Goal: Transaction & Acquisition: Purchase product/service

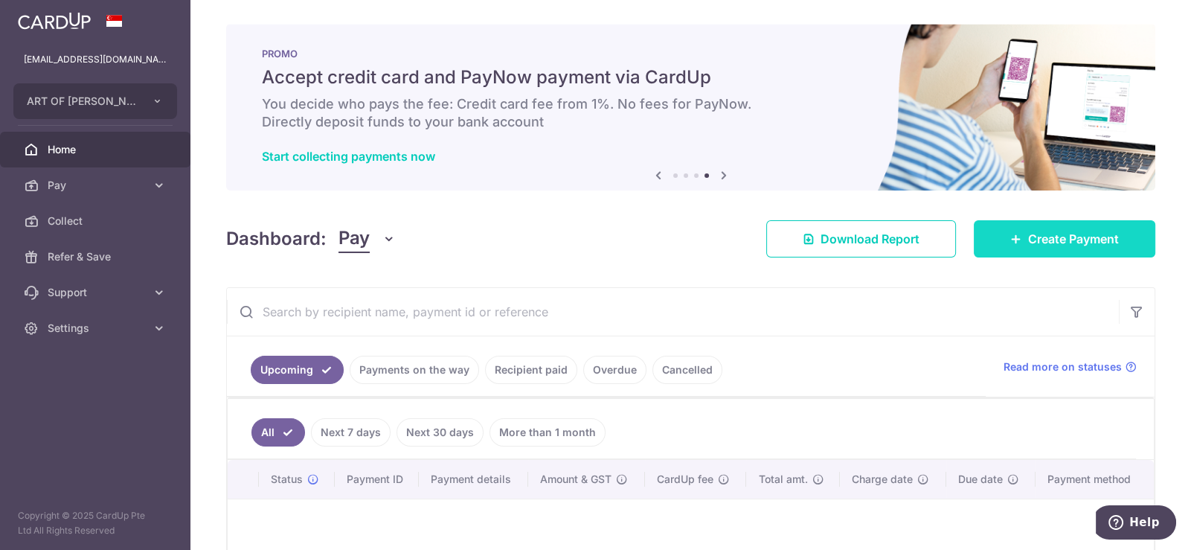
click at [1082, 239] on span "Create Payment" at bounding box center [1073, 239] width 91 height 18
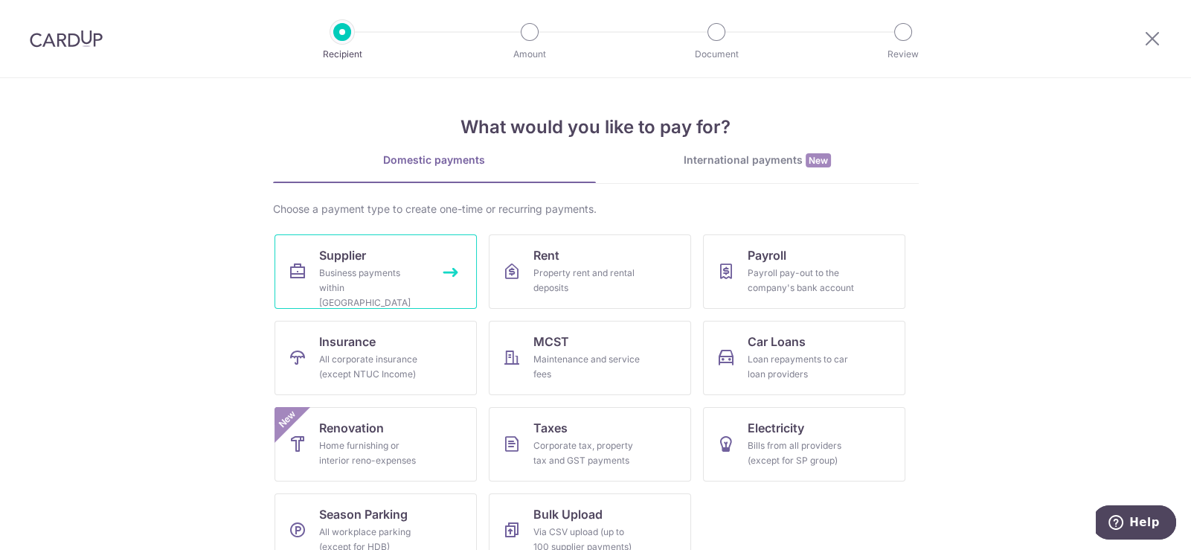
click at [323, 268] on div "Business payments within Singapore" at bounding box center [372, 287] width 107 height 45
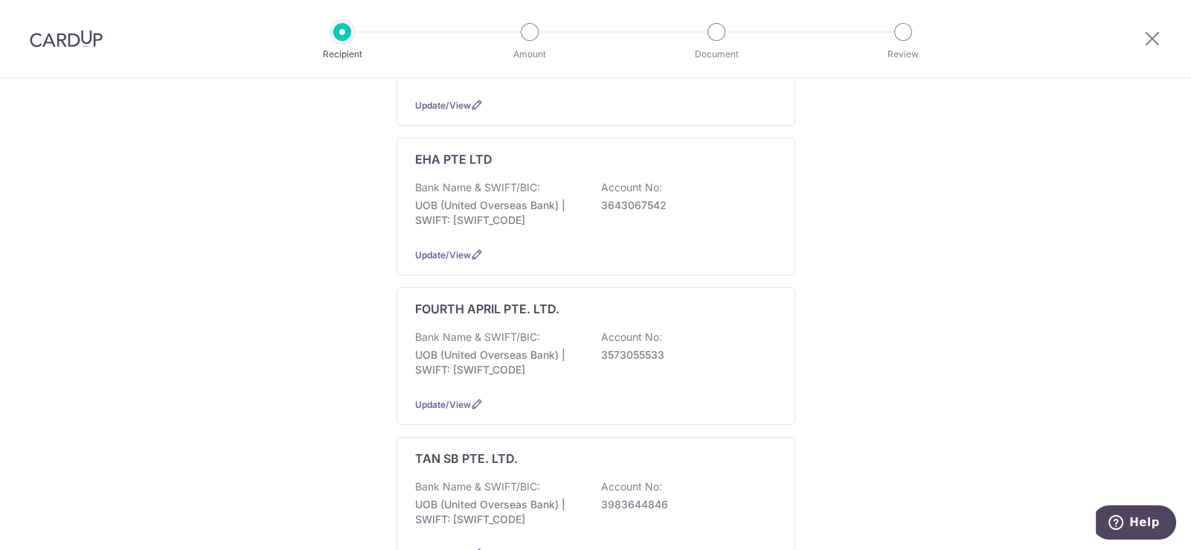
scroll to position [669, 0]
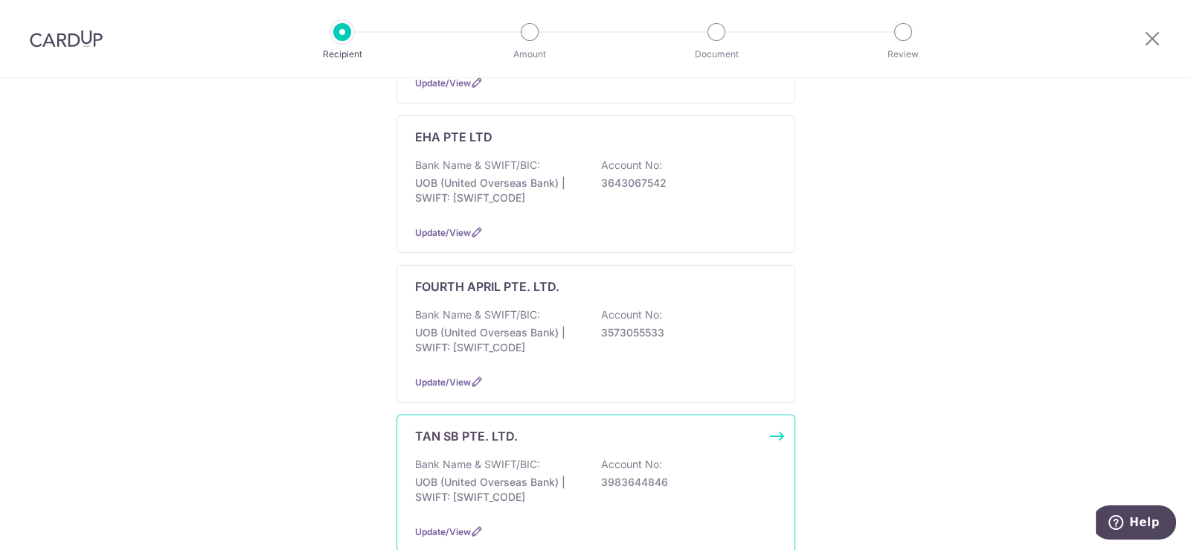
click at [489, 474] on p "UOB (United Overseas Bank) | SWIFT: UOVBSGSGXXX" at bounding box center [498, 489] width 167 height 30
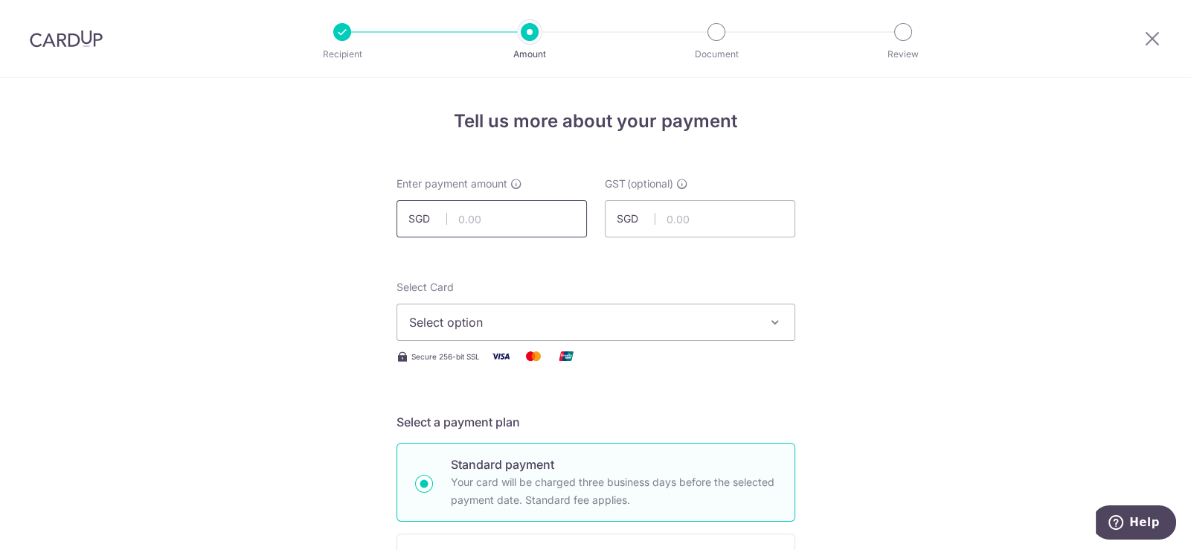
click at [495, 229] on input "text" at bounding box center [491, 218] width 190 height 37
type input "19,594.43"
click at [662, 334] on button "Select option" at bounding box center [595, 321] width 399 height 37
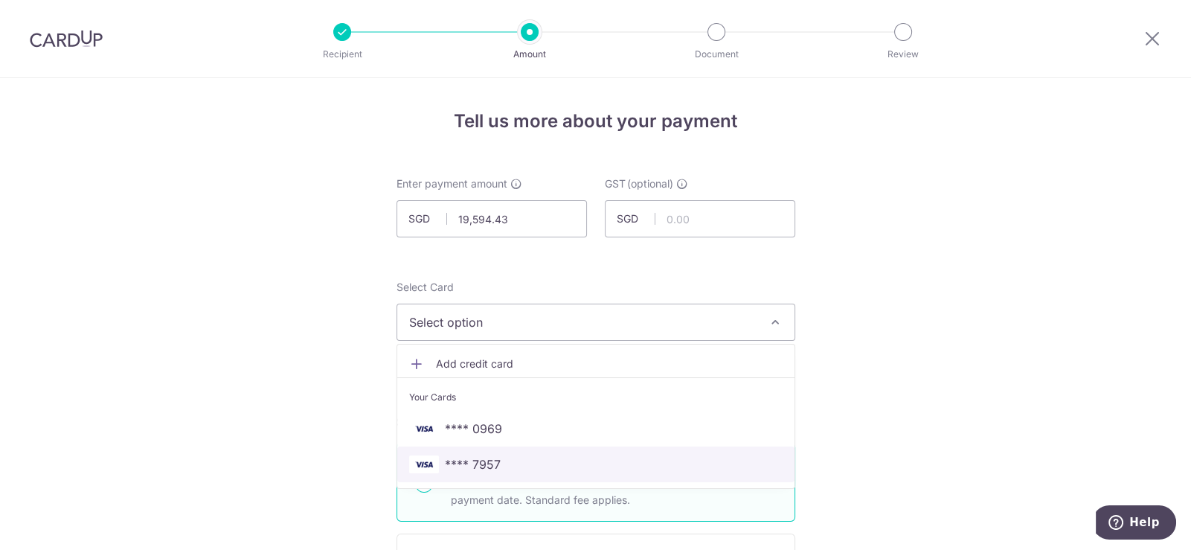
click at [513, 466] on span "**** 7957" at bounding box center [595, 464] width 373 height 18
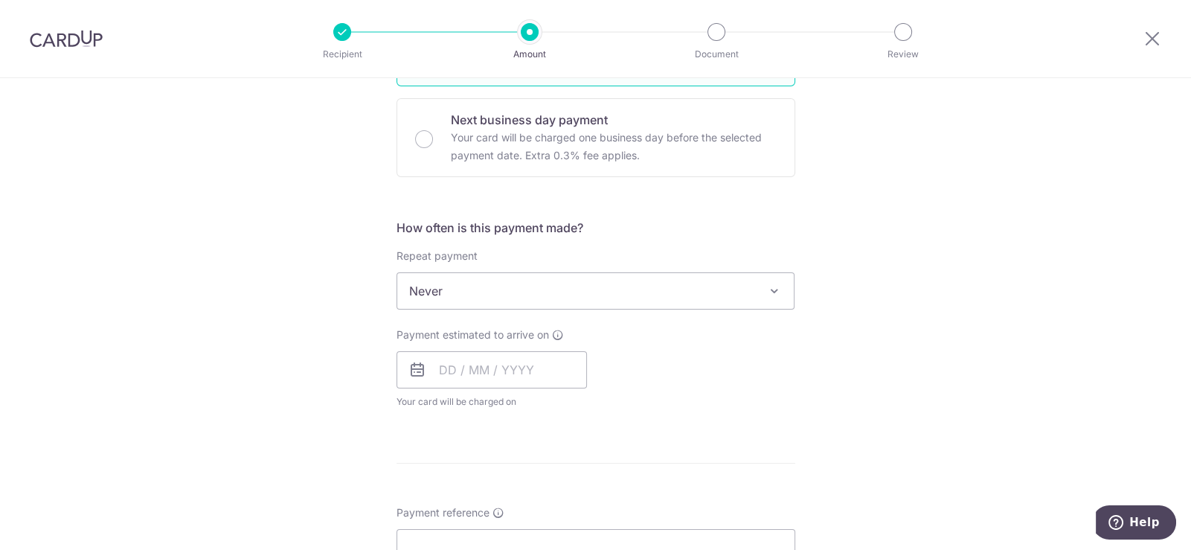
scroll to position [446, 0]
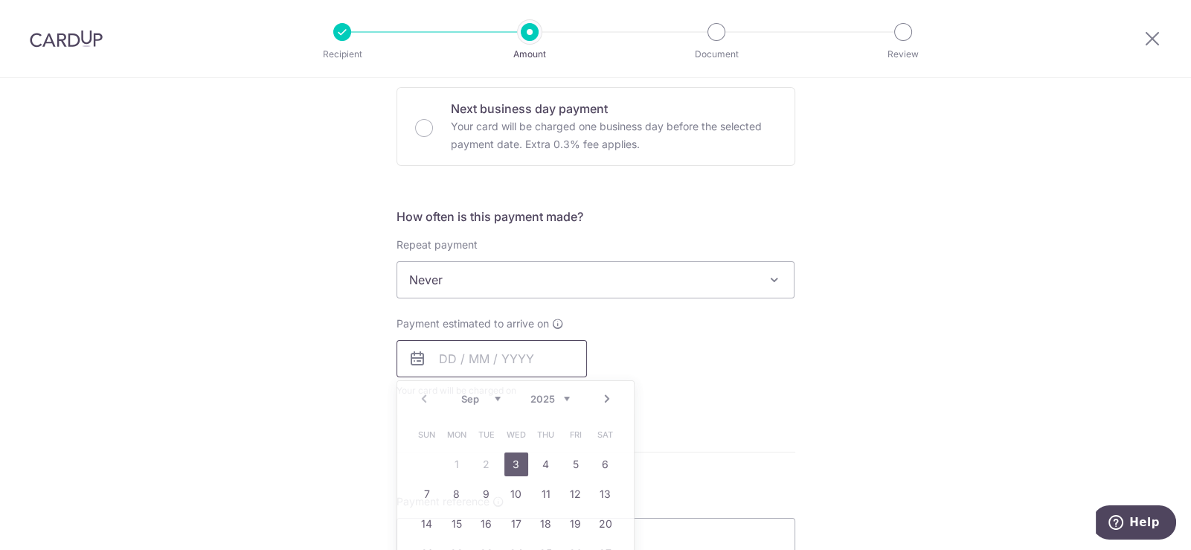
click at [477, 350] on input "text" at bounding box center [491, 358] width 190 height 37
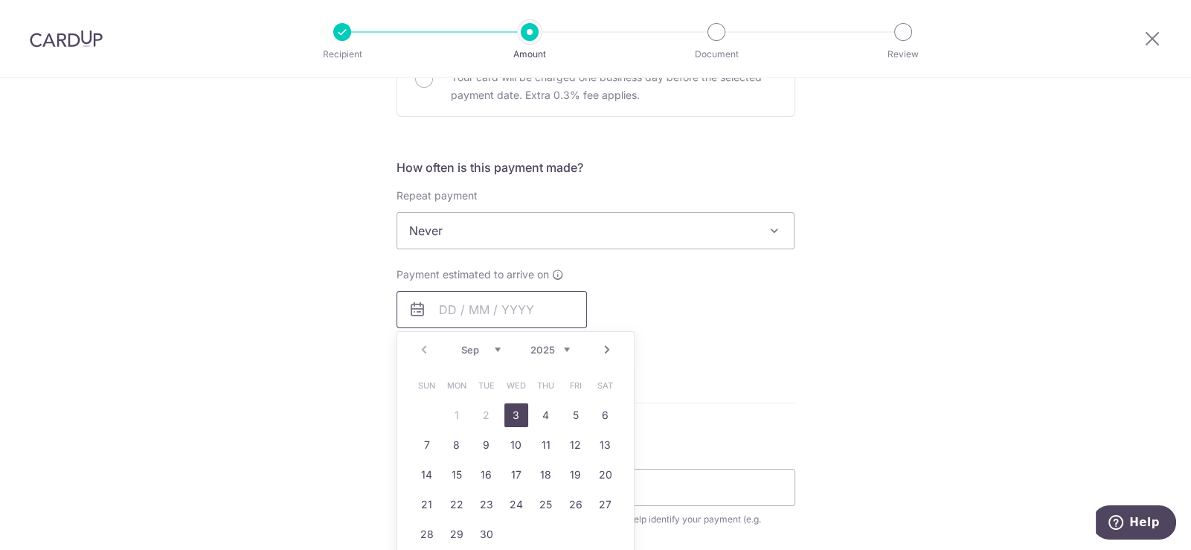
scroll to position [521, 0]
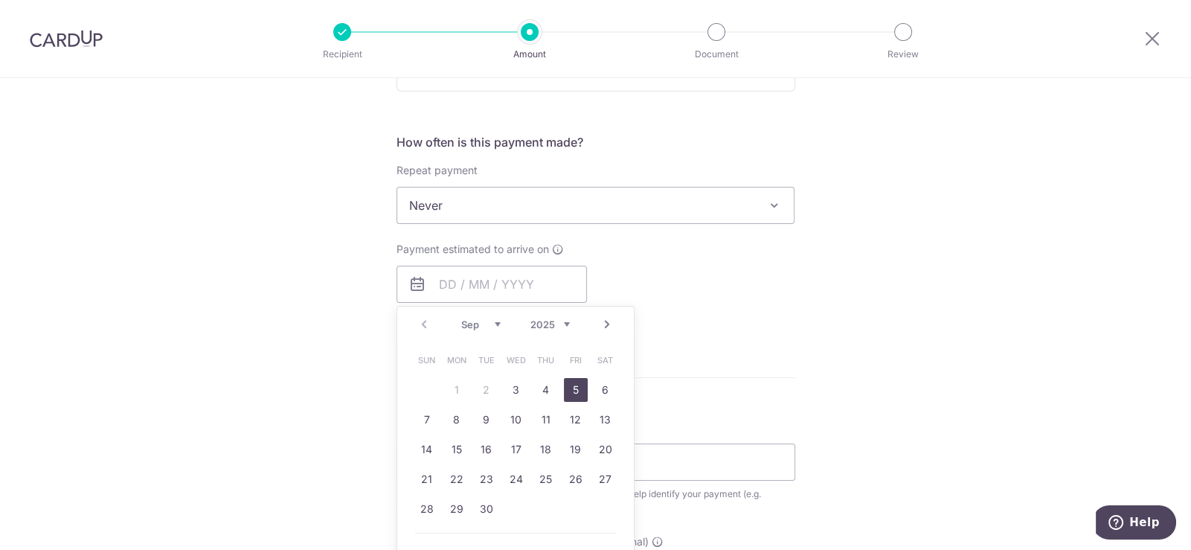
click at [569, 387] on link "5" at bounding box center [576, 390] width 24 height 24
type input "[DATE]"
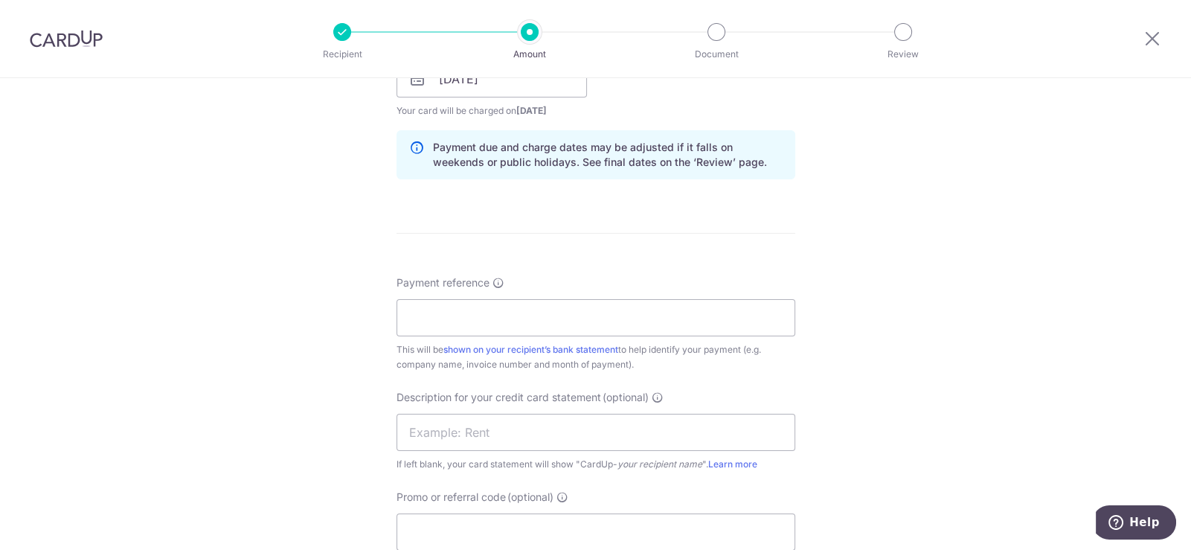
scroll to position [743, 0]
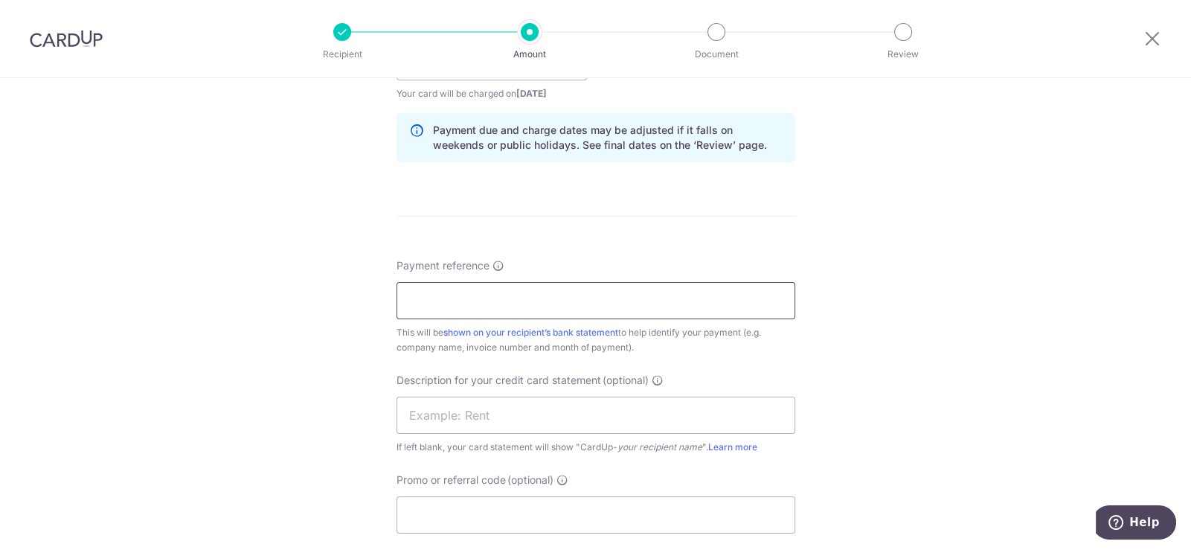
click at [478, 299] on input "Payment reference" at bounding box center [595, 300] width 399 height 37
paste input "TSB T25014"
click at [405, 296] on input "TSB T25014" at bounding box center [595, 300] width 399 height 37
click at [525, 300] on input "ART TSB T25014" at bounding box center [595, 300] width 399 height 37
drag, startPoint x: 430, startPoint y: 295, endPoint x: 387, endPoint y: 301, distance: 42.9
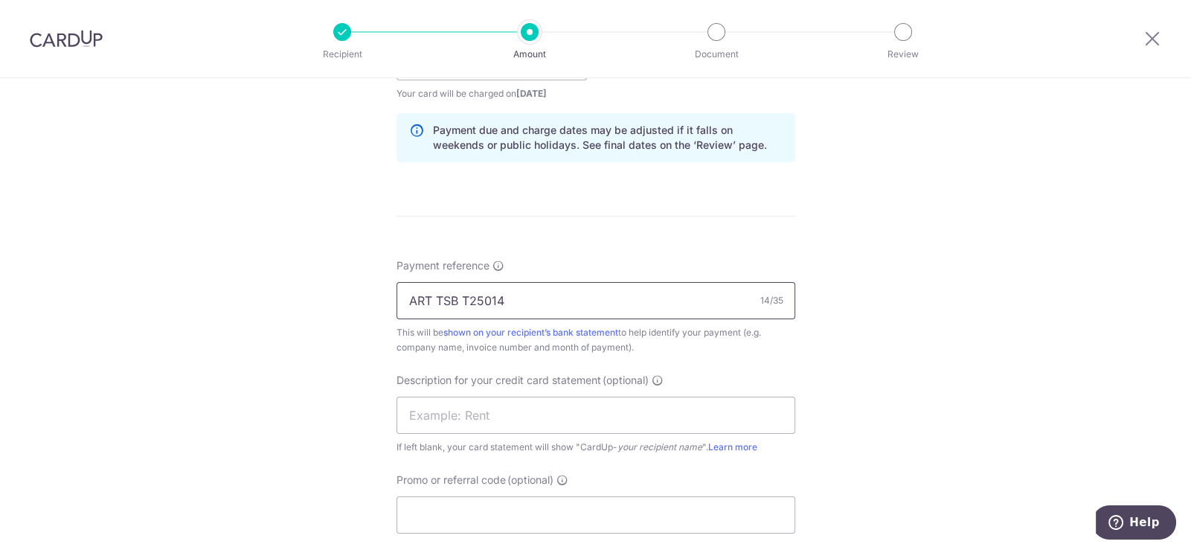
click at [387, 301] on div "Tell us more about your payment Enter payment amount SGD 19,594.43 19594.43 GST…" at bounding box center [595, 88] width 1191 height 1506
type input "TSB T25014"
click at [481, 416] on input "text" at bounding box center [595, 414] width 399 height 37
paste input "TSB T25014"
type input "ART TSB T25014"
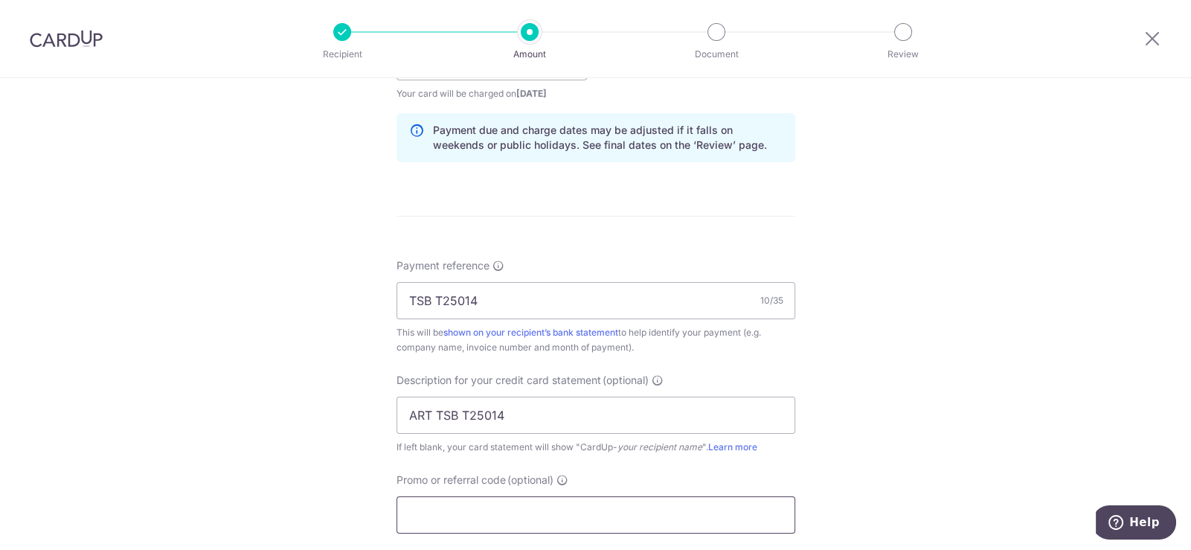
click at [495, 509] on input "Promo or referral code (optional)" at bounding box center [595, 514] width 399 height 37
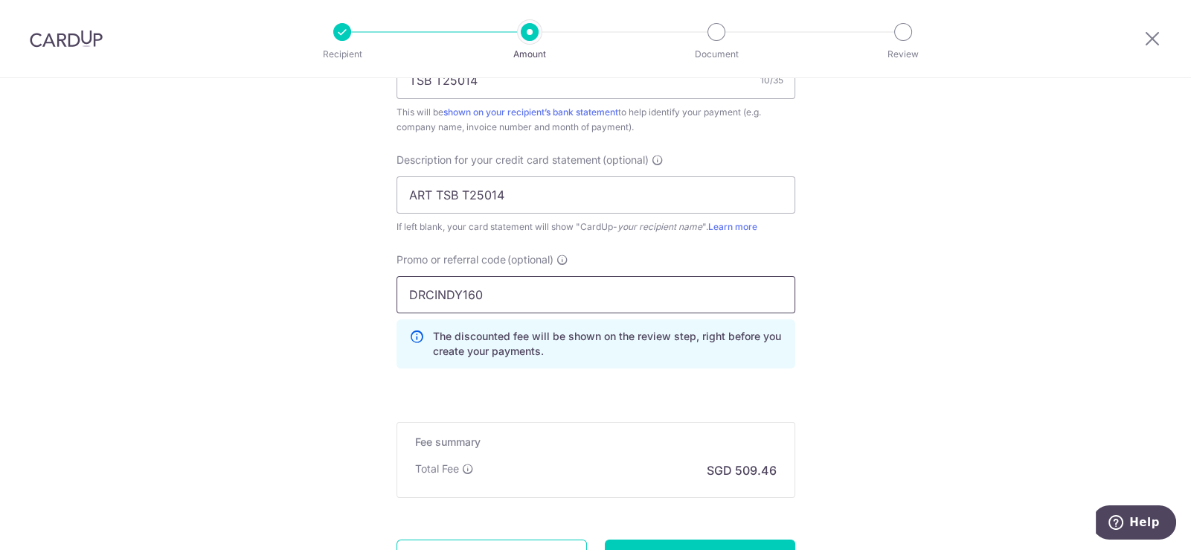
scroll to position [1041, 0]
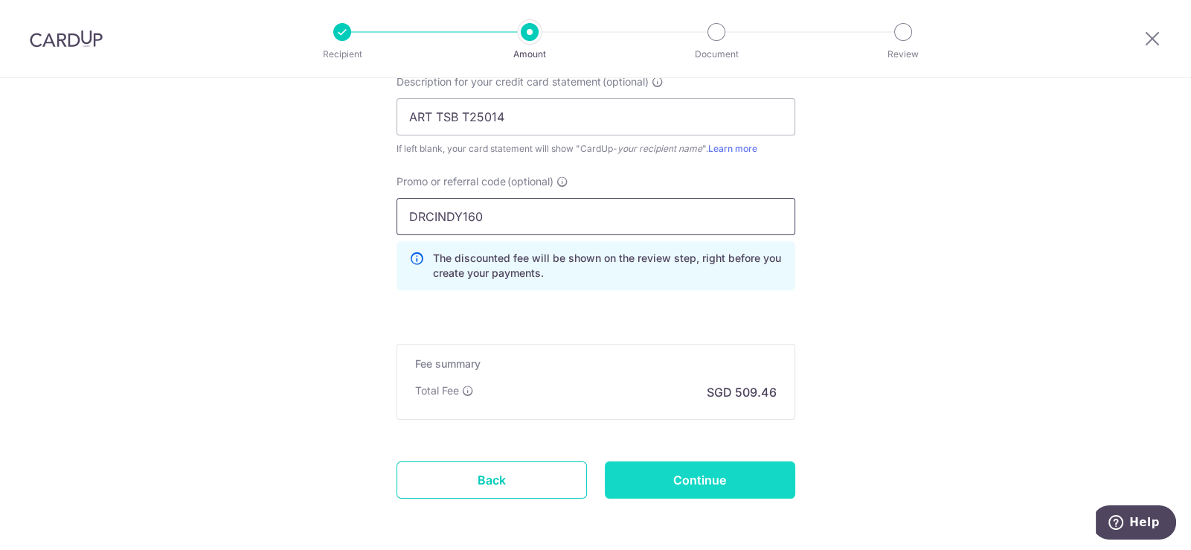
type input "DRCINDY160"
click at [741, 477] on input "Continue" at bounding box center [700, 479] width 190 height 37
type input "Create Schedule"
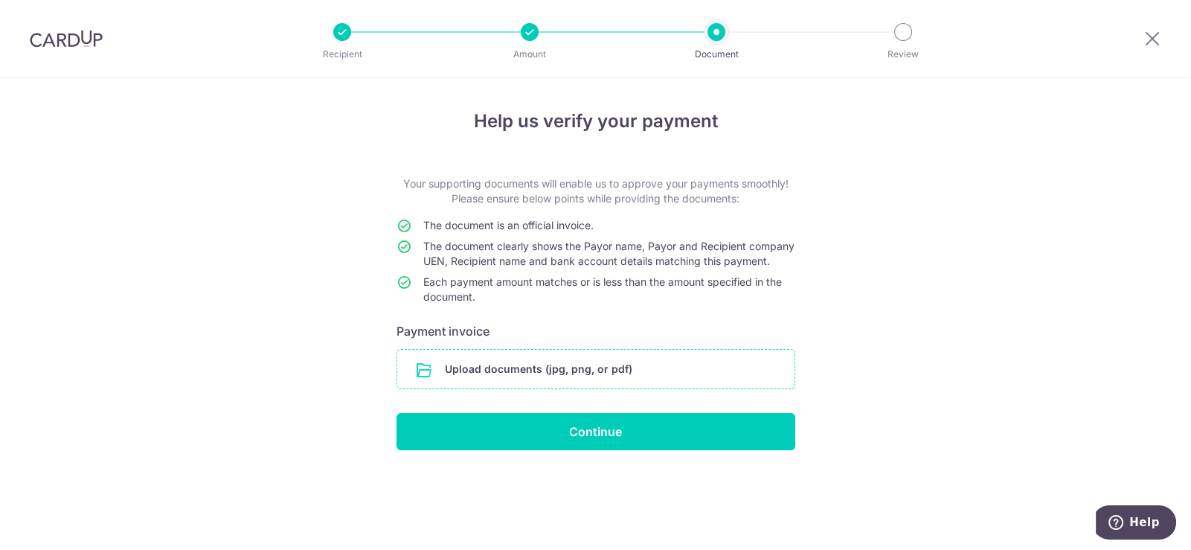
click at [559, 388] on input "file" at bounding box center [595, 369] width 397 height 39
click at [539, 381] on input "file" at bounding box center [595, 369] width 397 height 39
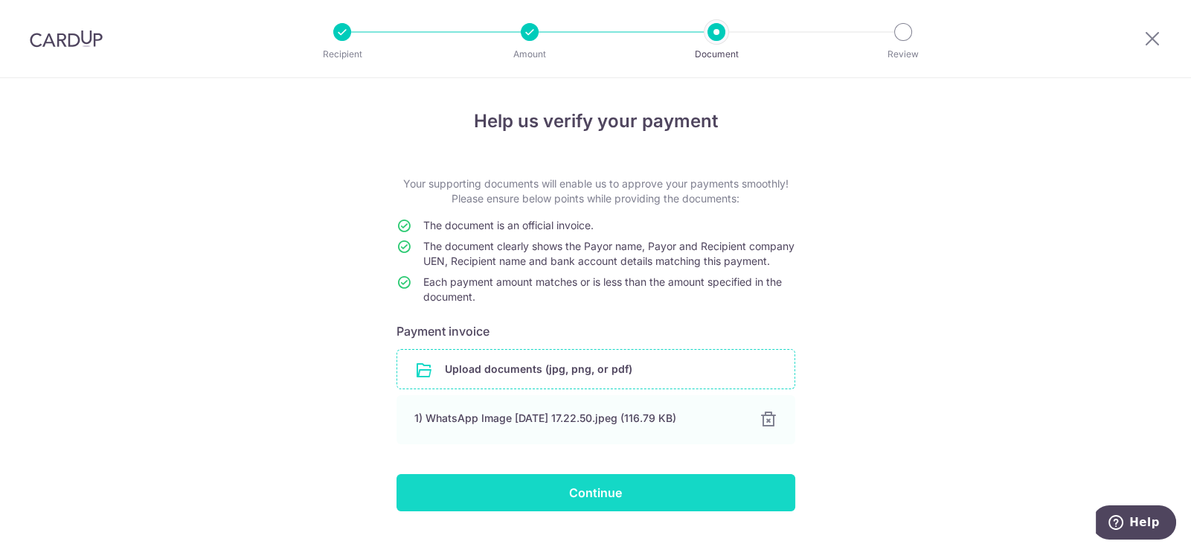
click at [609, 506] on input "Continue" at bounding box center [595, 492] width 399 height 37
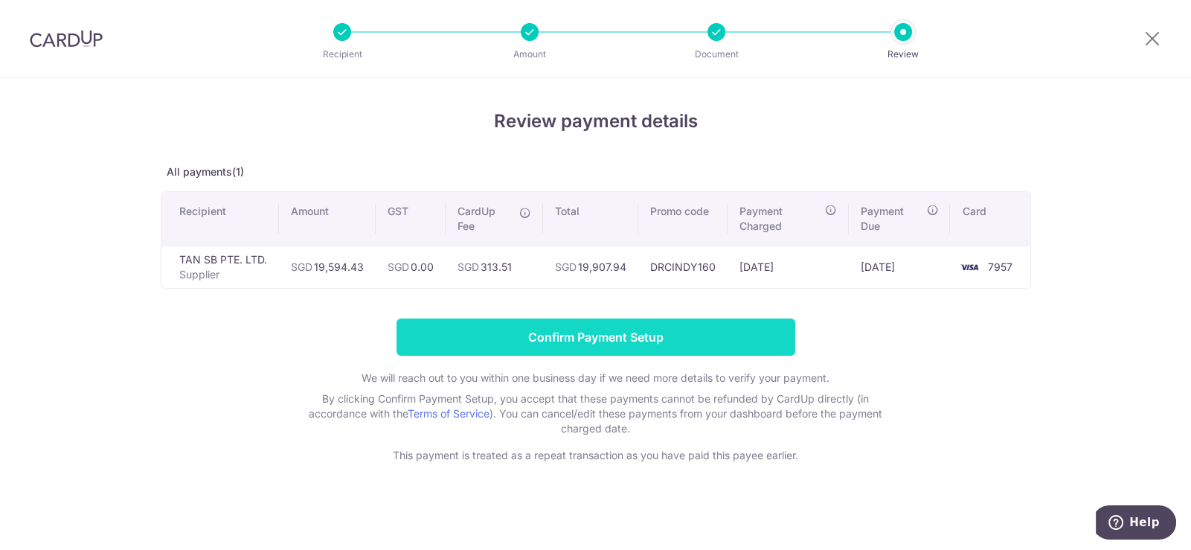
click at [641, 332] on input "Confirm Payment Setup" at bounding box center [595, 336] width 399 height 37
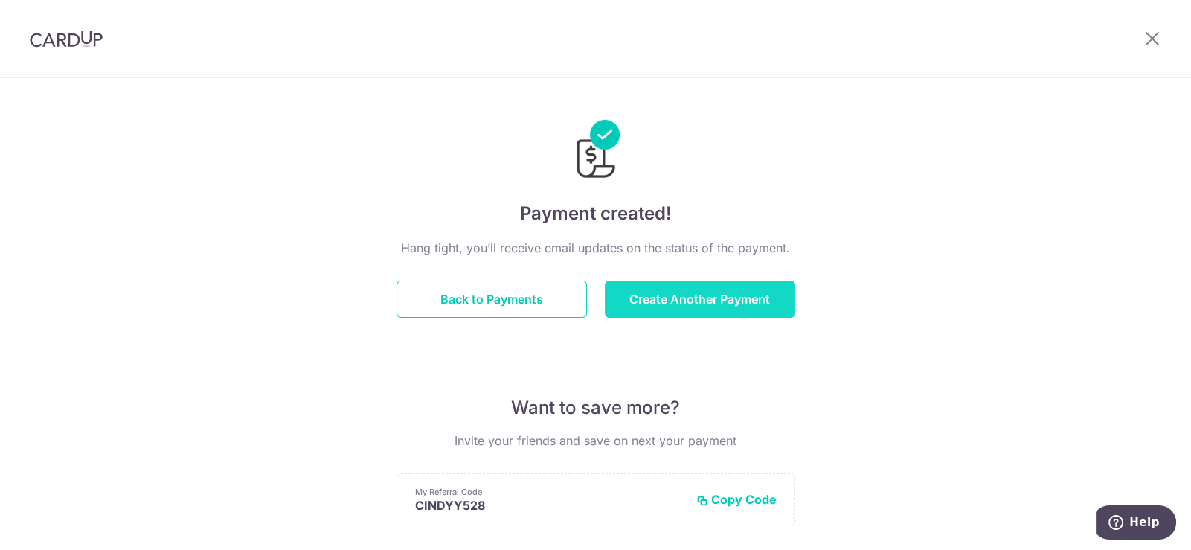
click at [681, 304] on button "Create Another Payment" at bounding box center [700, 298] width 190 height 37
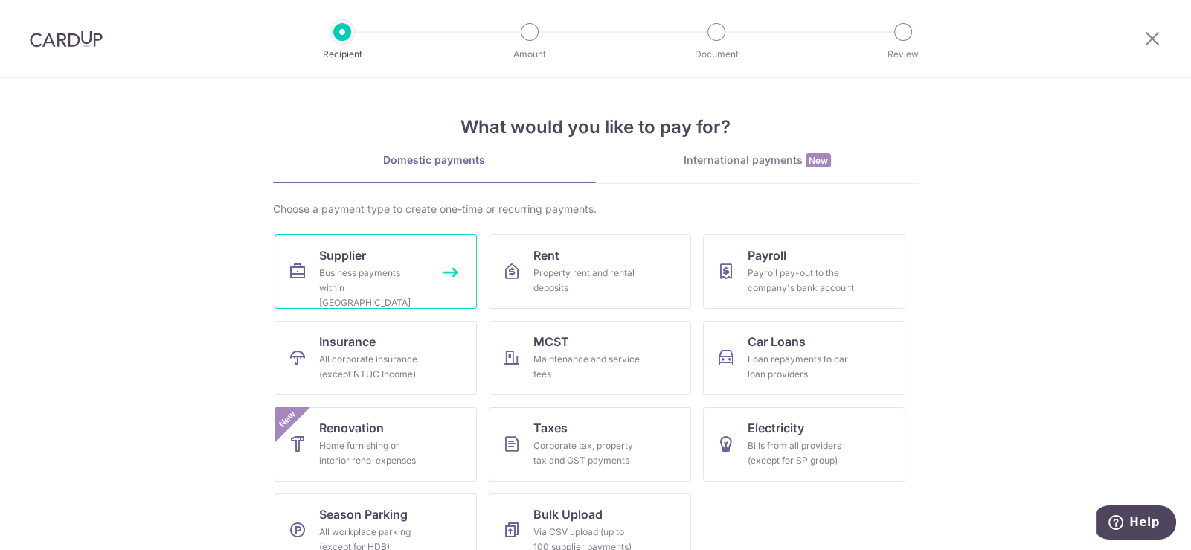
drag, startPoint x: 0, startPoint y: 0, endPoint x: 390, endPoint y: 264, distance: 471.3
click at [390, 264] on link "Supplier Business payments within Singapore" at bounding box center [375, 271] width 202 height 74
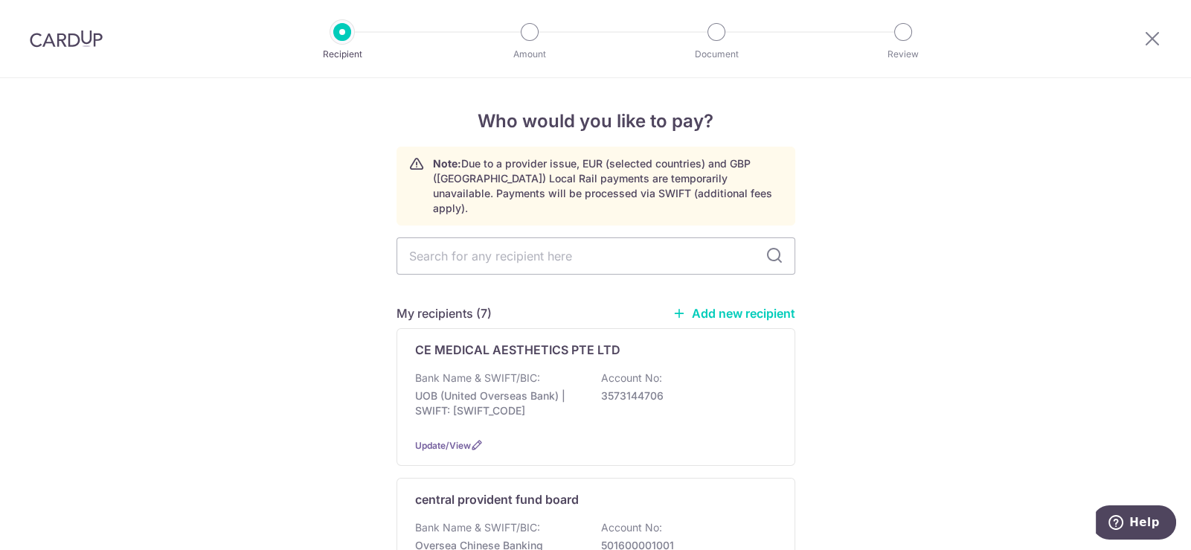
click at [730, 306] on link "Add new recipient" at bounding box center [733, 313] width 123 height 15
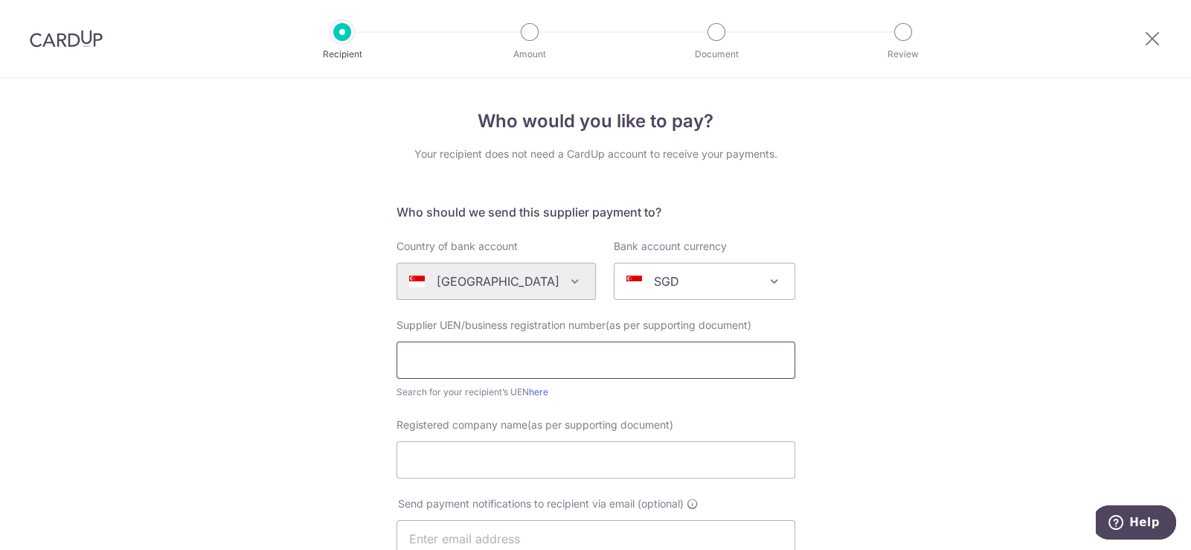
click at [474, 364] on input "text" at bounding box center [595, 359] width 399 height 37
type input "202230998d"
click at [531, 463] on input "Registered company name(as per supporting document)" at bounding box center [595, 459] width 399 height 37
click at [926, 399] on div "Who would you like to pay? Your recipient does not need a CardUp account to rec…" at bounding box center [595, 528] width 1191 height 901
click at [585, 460] on input "Registered company name(as per supporting document)" at bounding box center [595, 459] width 399 height 37
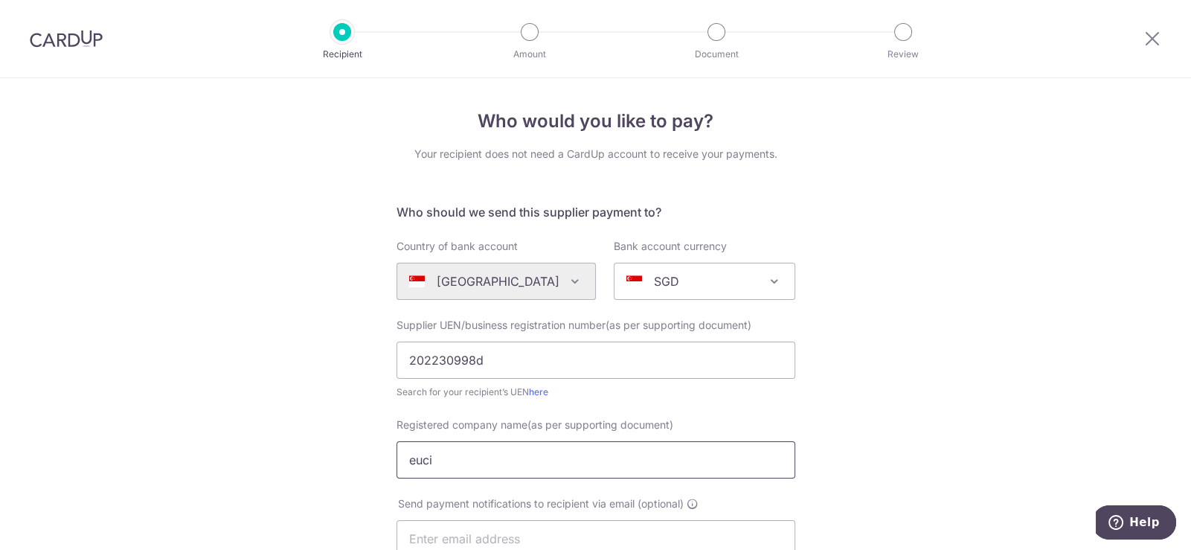
type input "EUCI AESTHETICS PTE. LTD."
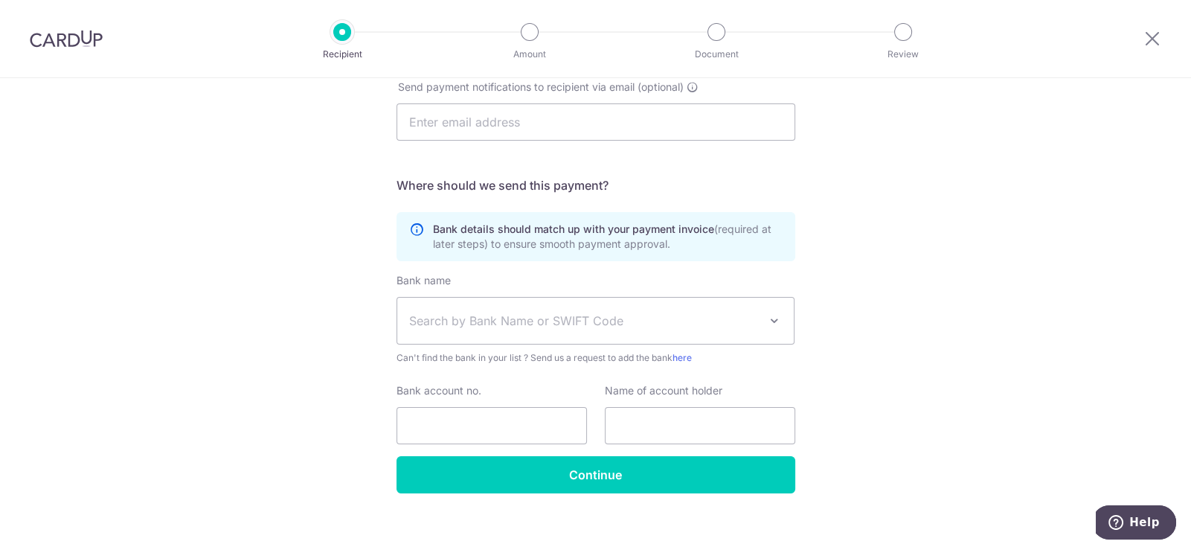
scroll to position [428, 0]
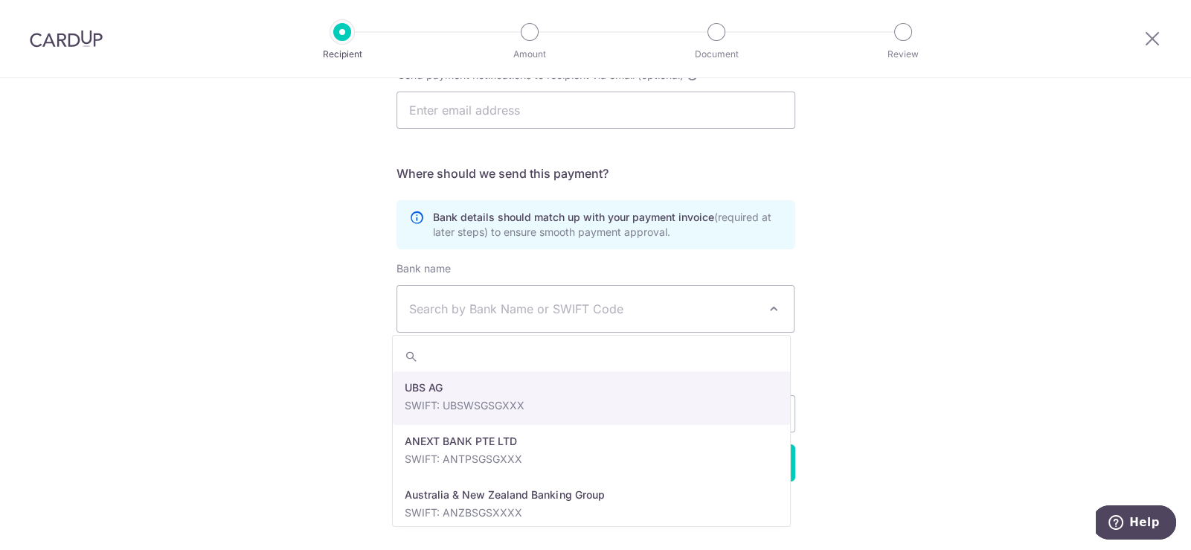
click at [506, 312] on span "Search by Bank Name or SWIFT Code" at bounding box center [584, 309] width 350 height 18
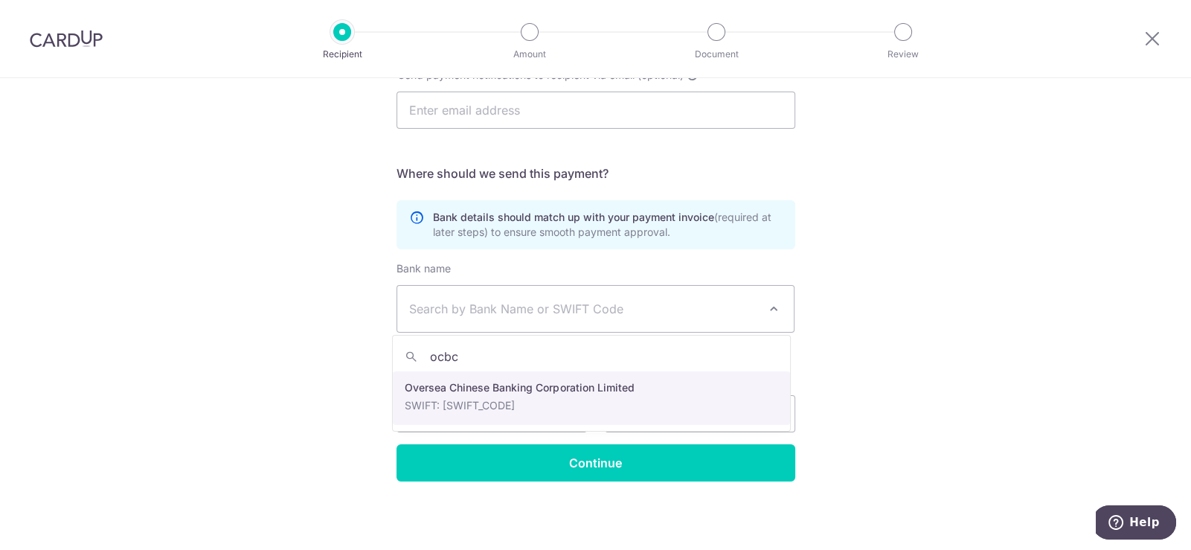
type input "ocbc"
select select "12"
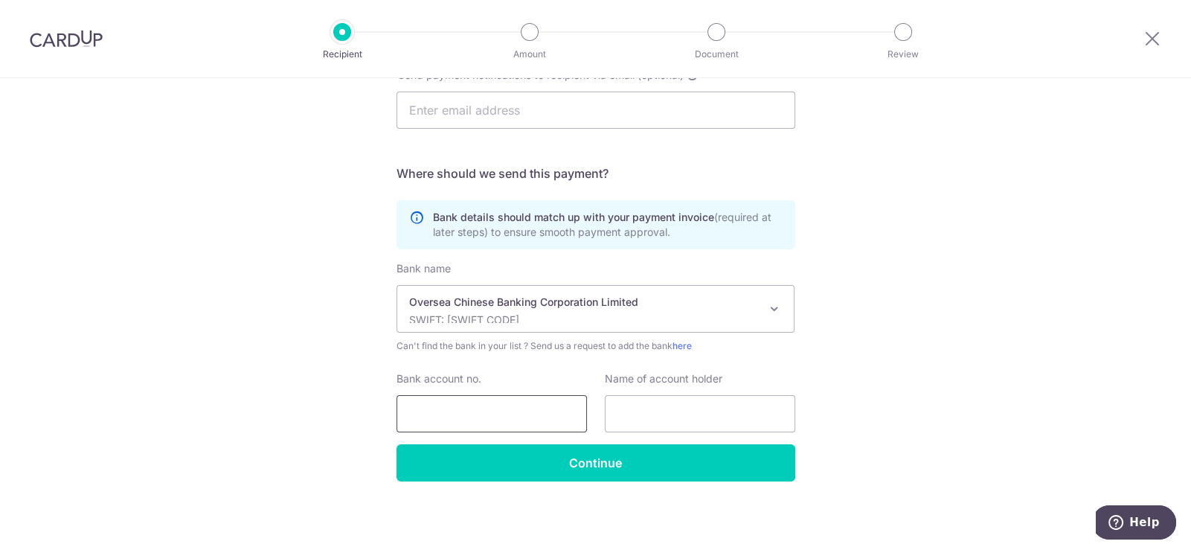
click at [466, 406] on input "Bank account no." at bounding box center [491, 413] width 190 height 37
type input "595057522001"
click at [684, 408] on input "text" at bounding box center [700, 413] width 190 height 37
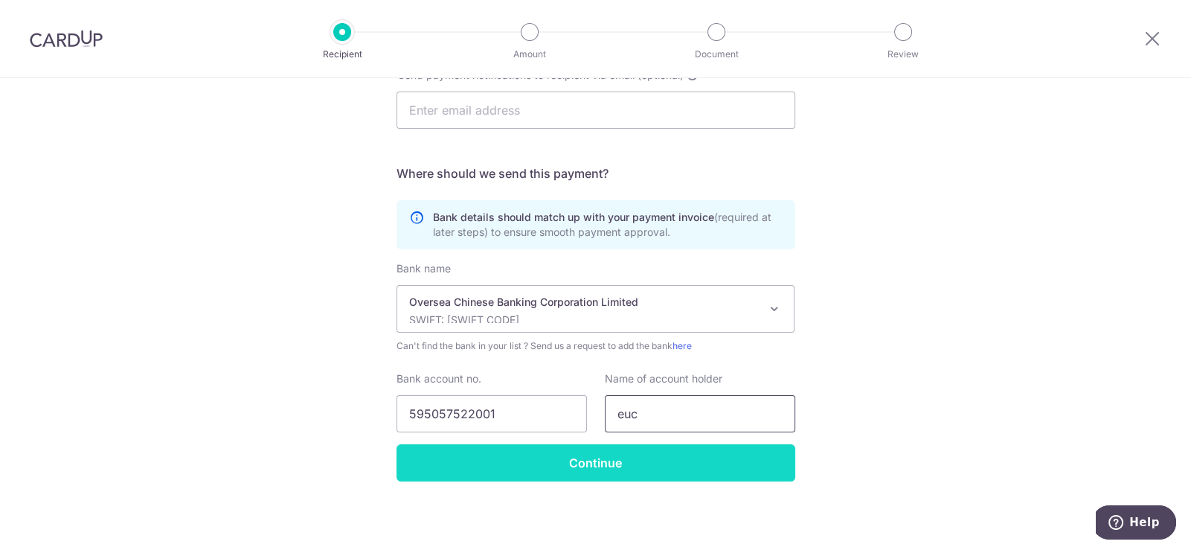
type input "euci aesthetics pte ltd"
click at [632, 468] on input "Continue" at bounding box center [595, 462] width 399 height 37
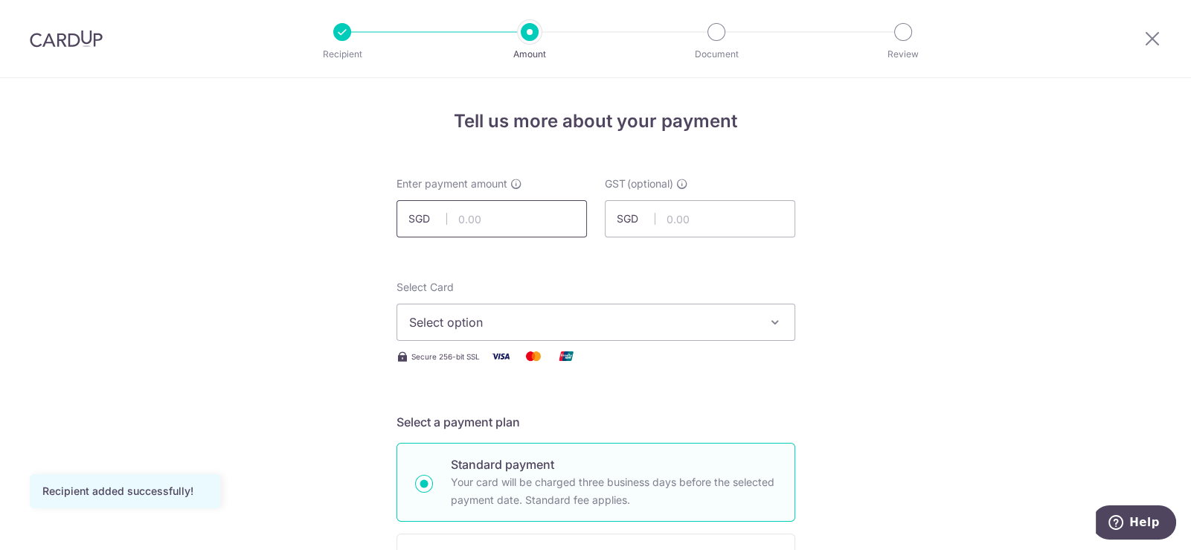
click at [527, 215] on input "text" at bounding box center [491, 218] width 190 height 37
type input "12,188.80"
click at [666, 315] on span "Select option" at bounding box center [582, 322] width 347 height 18
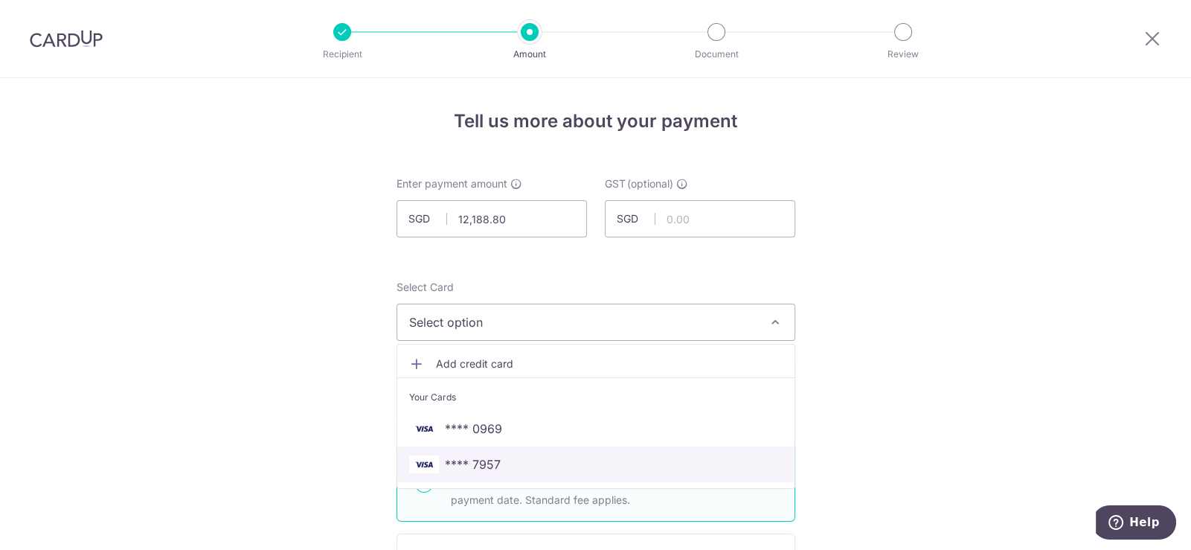
click at [515, 461] on span "**** 7957" at bounding box center [595, 464] width 373 height 18
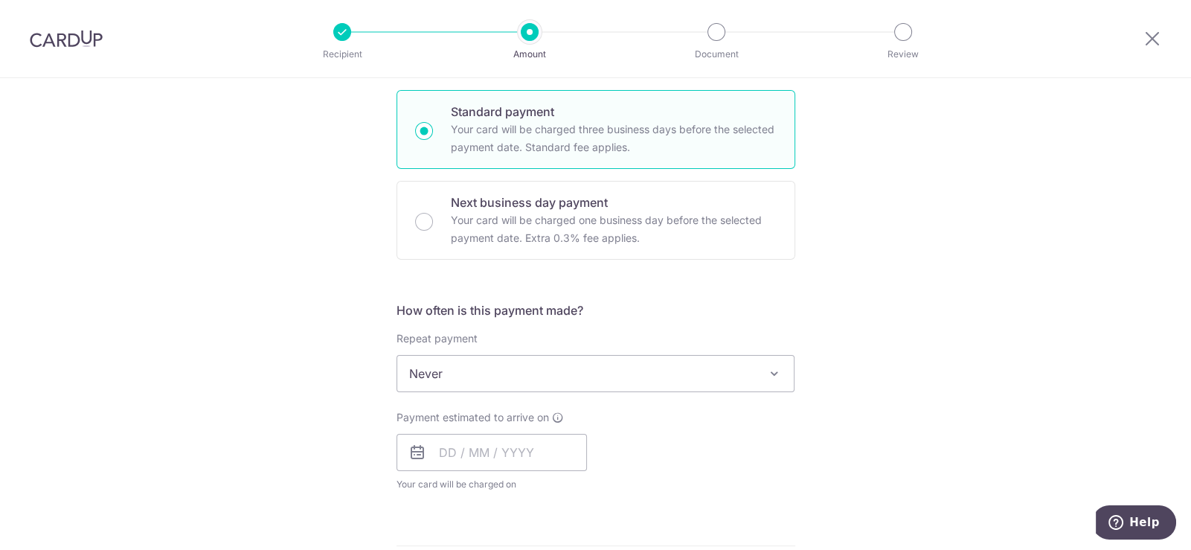
scroll to position [371, 0]
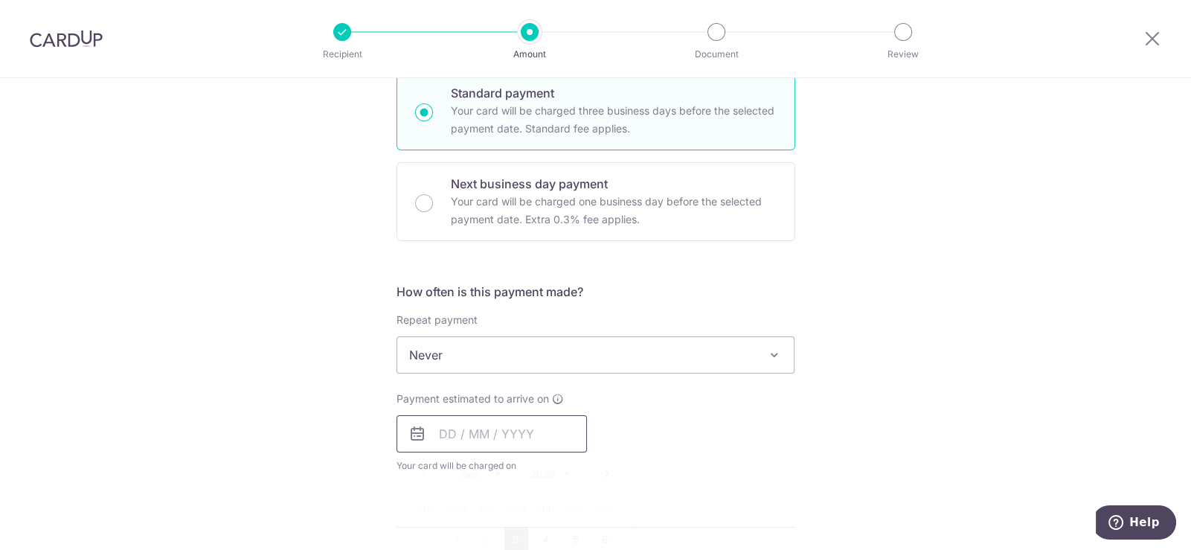
click at [490, 433] on input "text" at bounding box center [491, 433] width 190 height 37
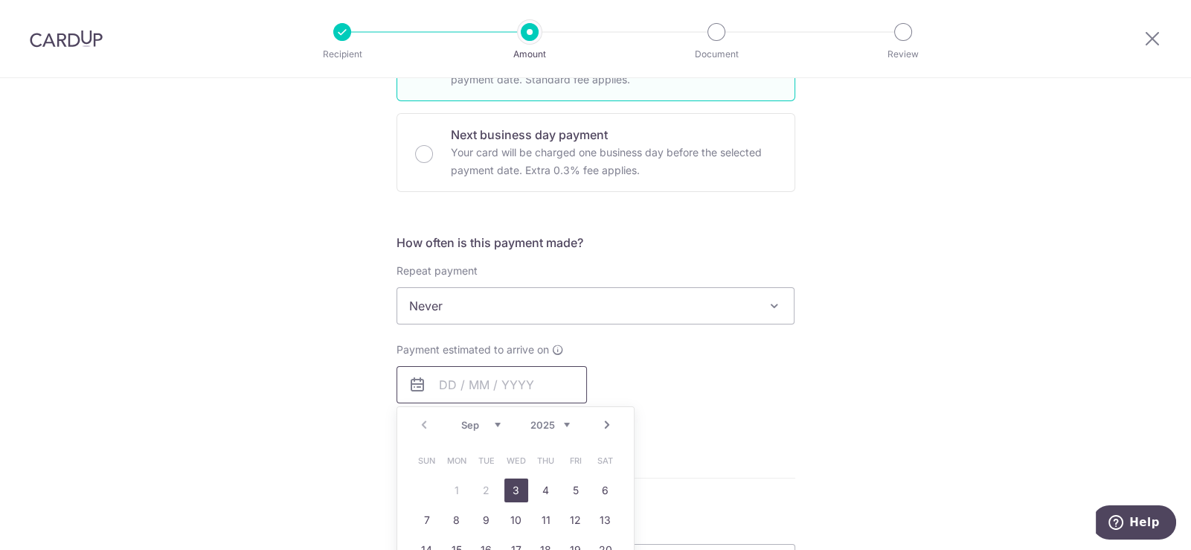
scroll to position [521, 0]
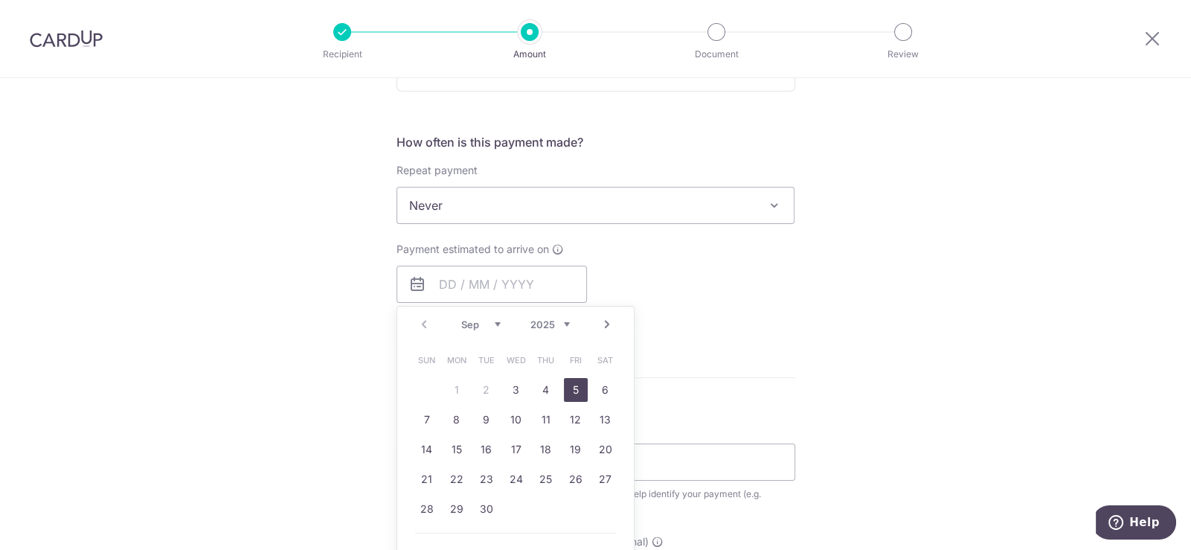
click at [568, 387] on link "5" at bounding box center [576, 390] width 24 height 24
type input "[DATE]"
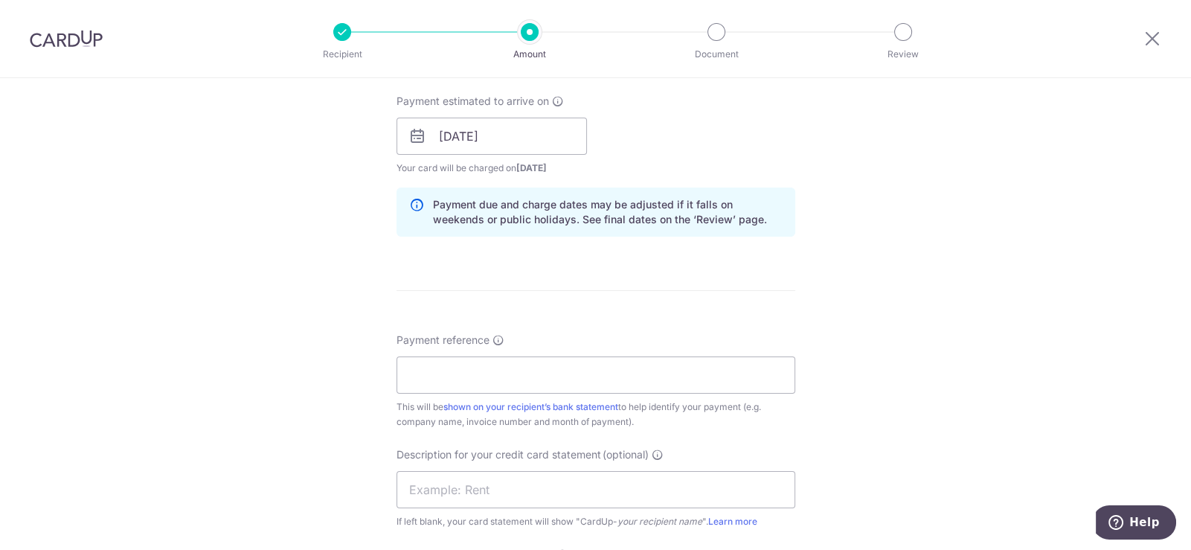
scroll to position [743, 0]
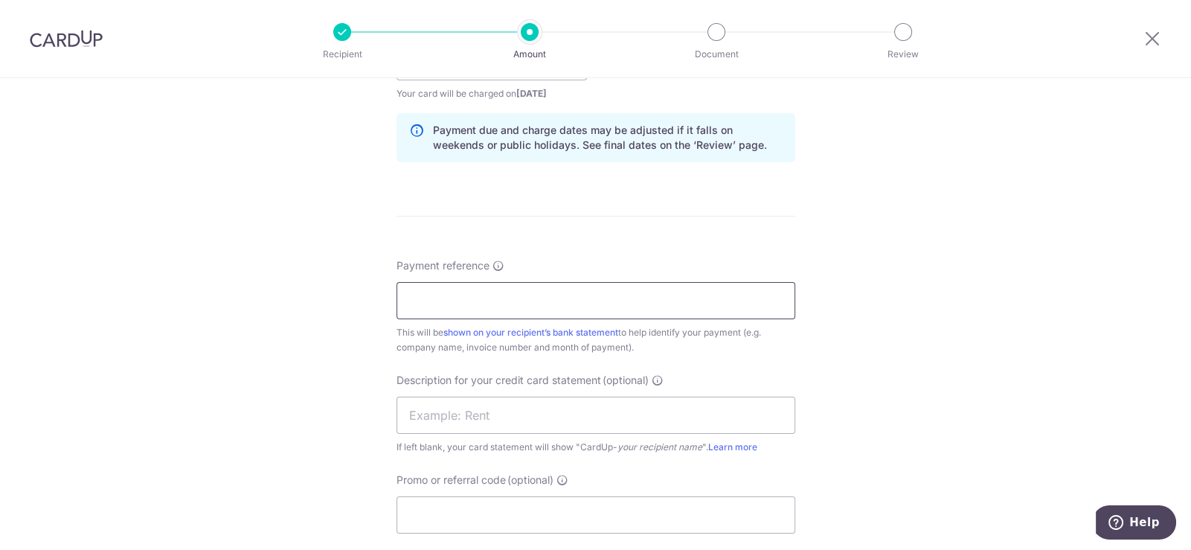
click at [501, 300] on input "Payment reference" at bounding box center [595, 300] width 399 height 37
paste input "euci E25003"
type input "euci E25003"
click at [476, 412] on input "text" at bounding box center [595, 414] width 399 height 37
paste input "euci E25003"
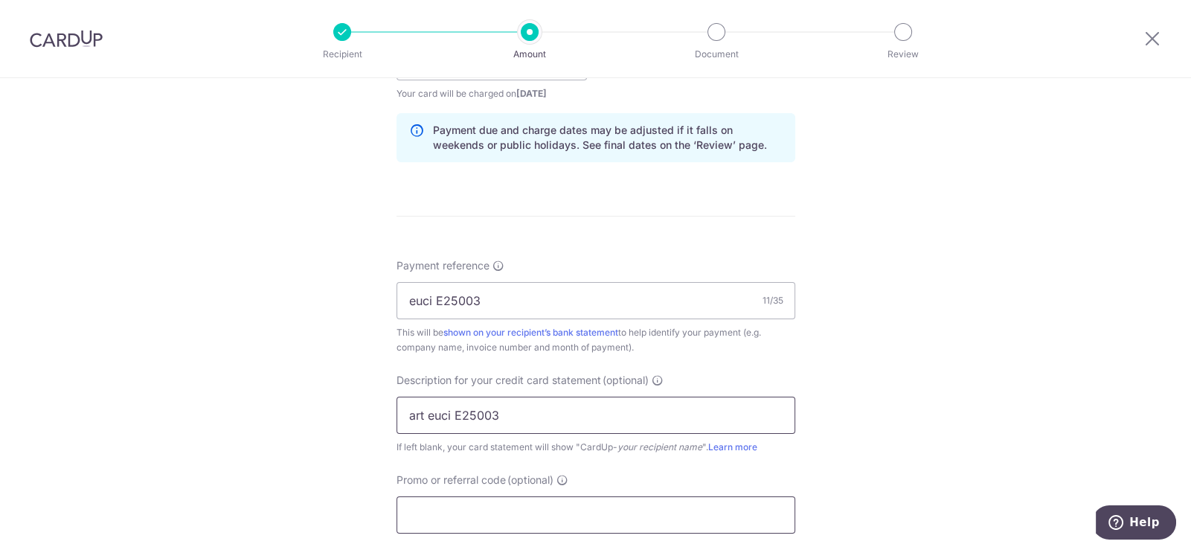
type input "art euci E25003"
click at [569, 509] on input "Promo or referral code (optional)" at bounding box center [595, 514] width 399 height 37
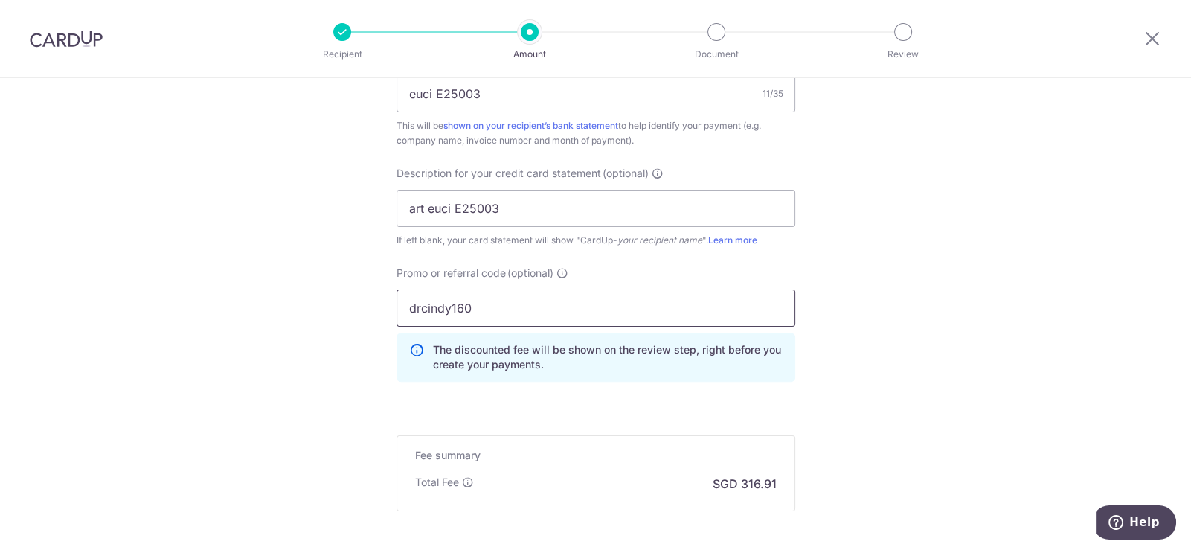
scroll to position [1098, 0]
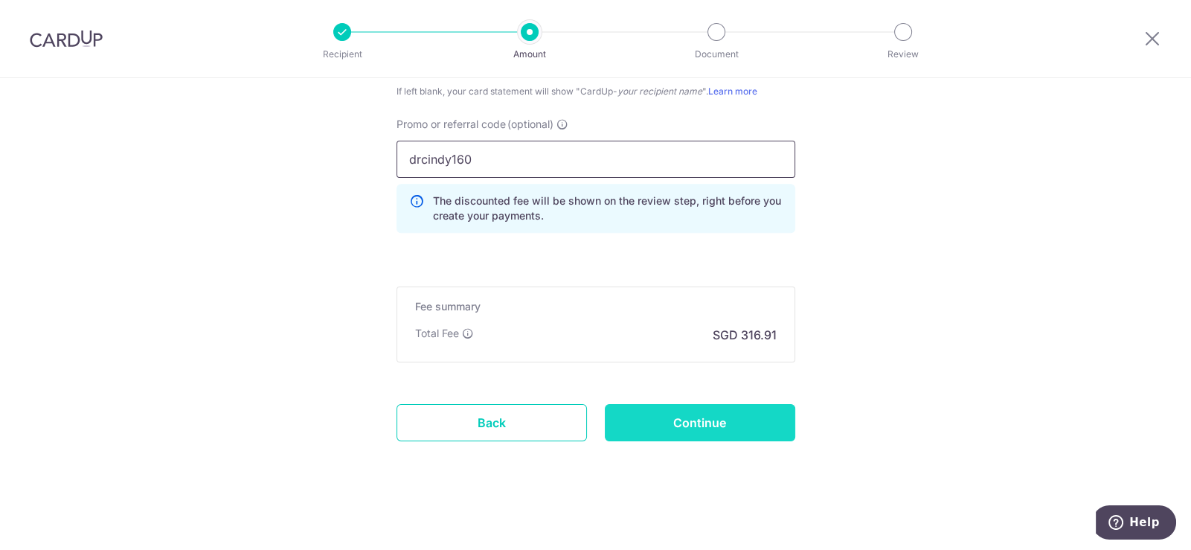
type input "drcindy160"
click at [719, 429] on input "Continue" at bounding box center [700, 422] width 190 height 37
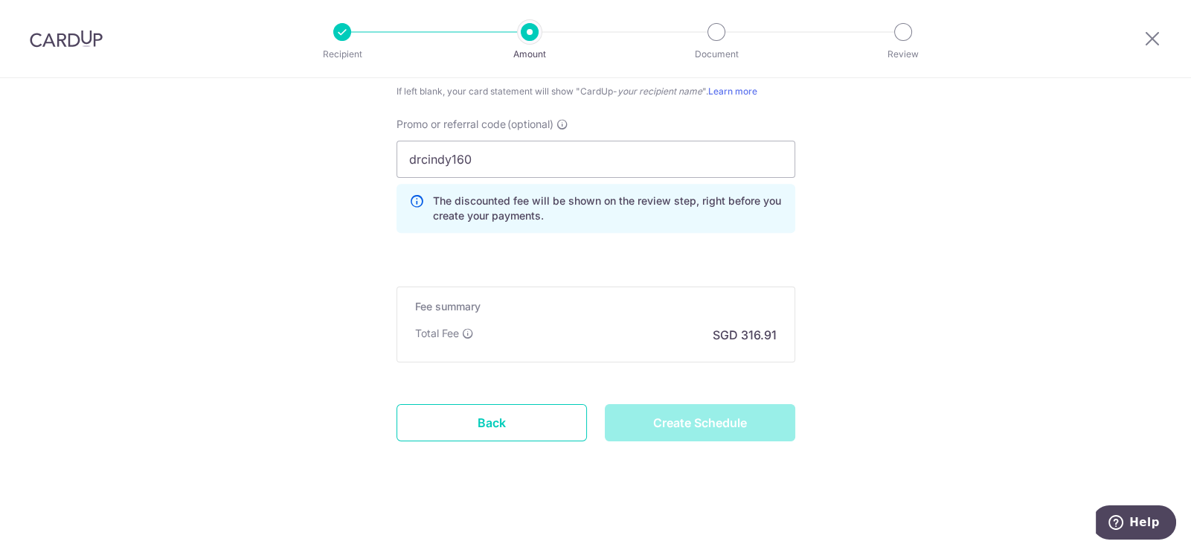
type input "Create Schedule"
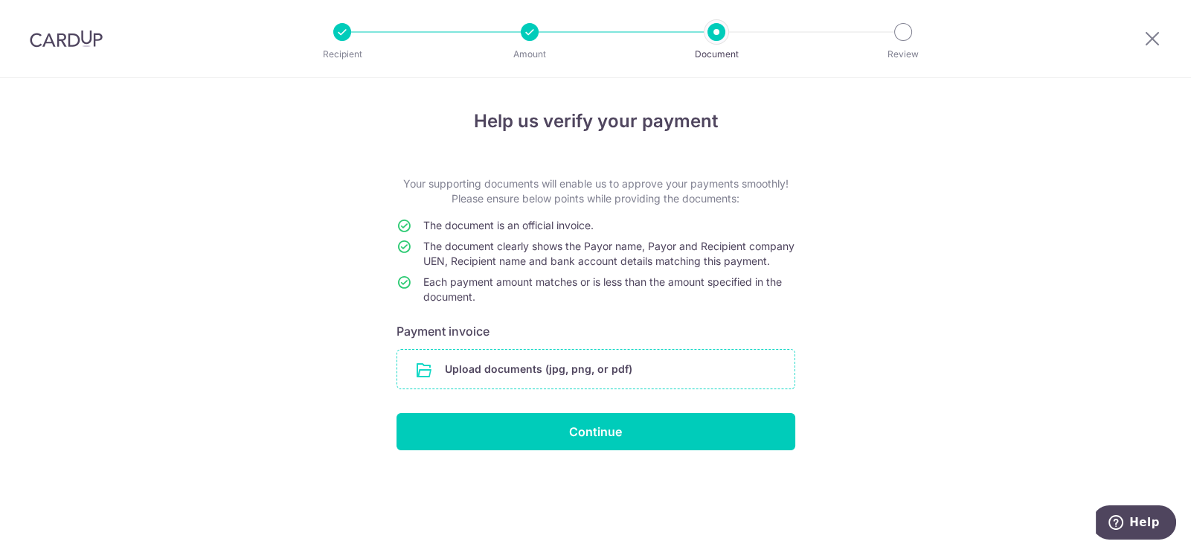
click at [561, 388] on input "file" at bounding box center [595, 369] width 397 height 39
click at [565, 377] on input "file" at bounding box center [595, 369] width 397 height 39
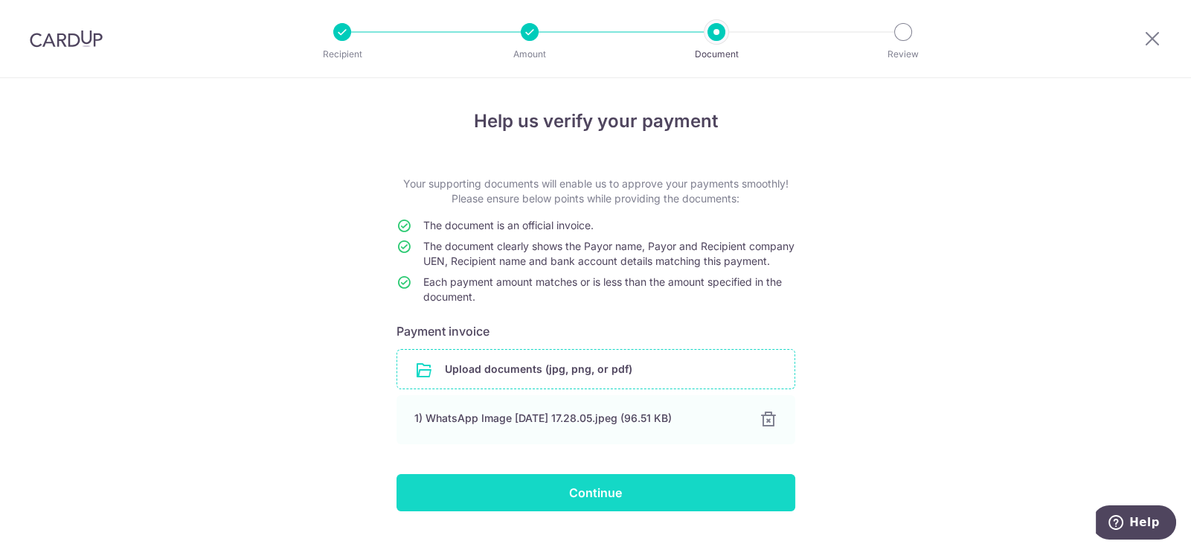
click at [640, 498] on input "Continue" at bounding box center [595, 492] width 399 height 37
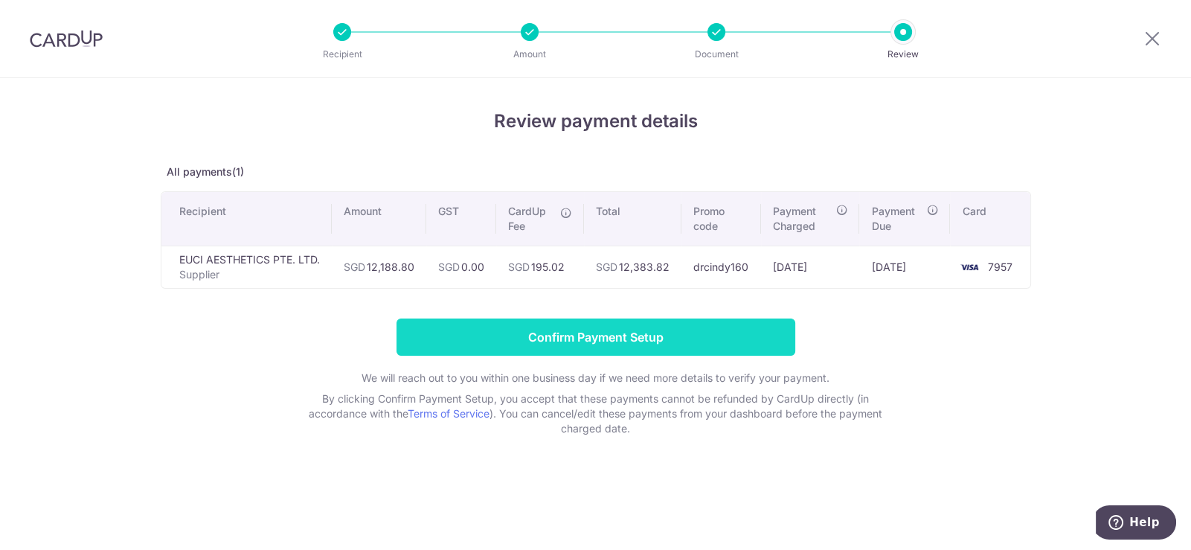
click at [646, 329] on input "Confirm Payment Setup" at bounding box center [595, 336] width 399 height 37
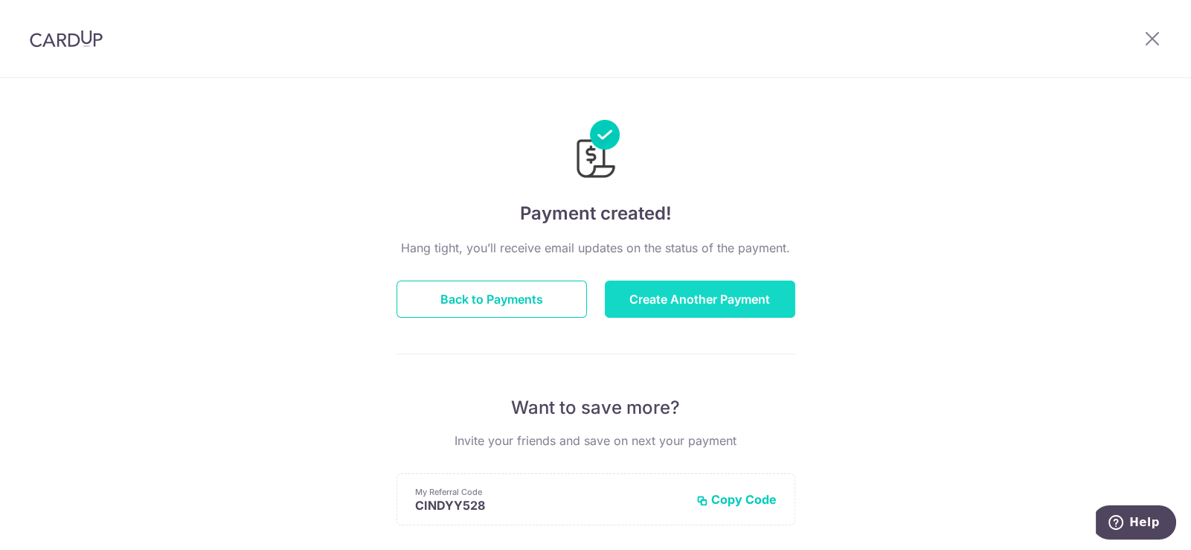
click at [714, 291] on button "Create Another Payment" at bounding box center [700, 298] width 190 height 37
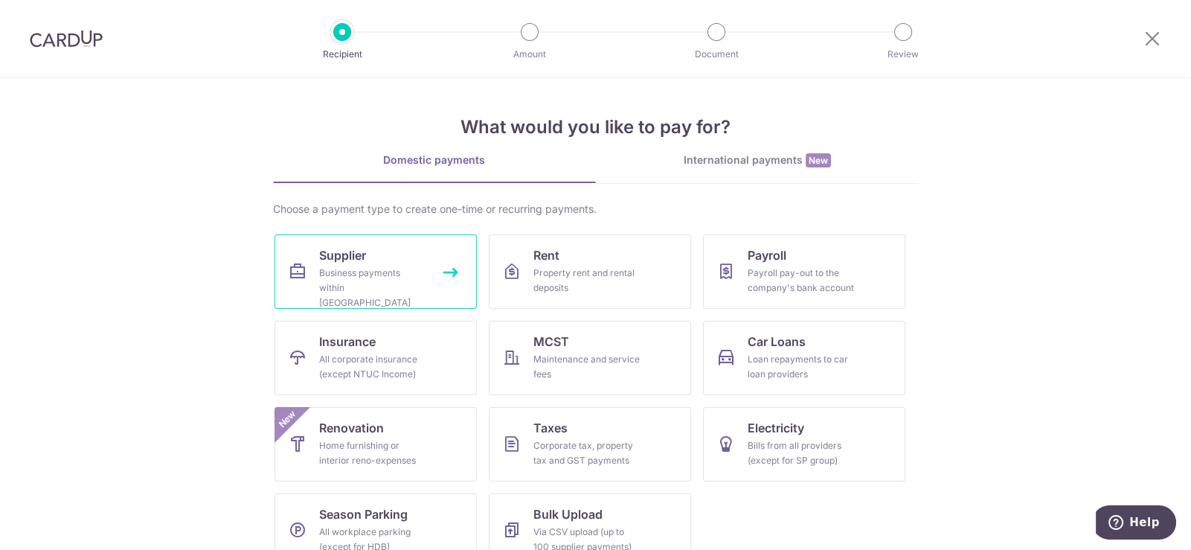
click at [338, 278] on div "Business payments within Singapore" at bounding box center [372, 287] width 107 height 45
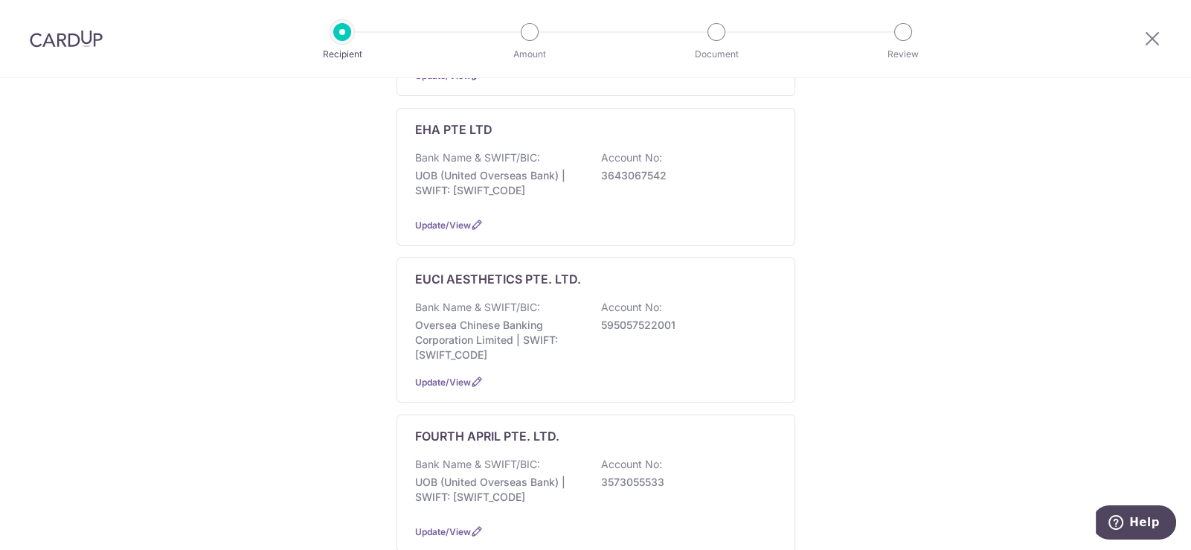
scroll to position [818, 0]
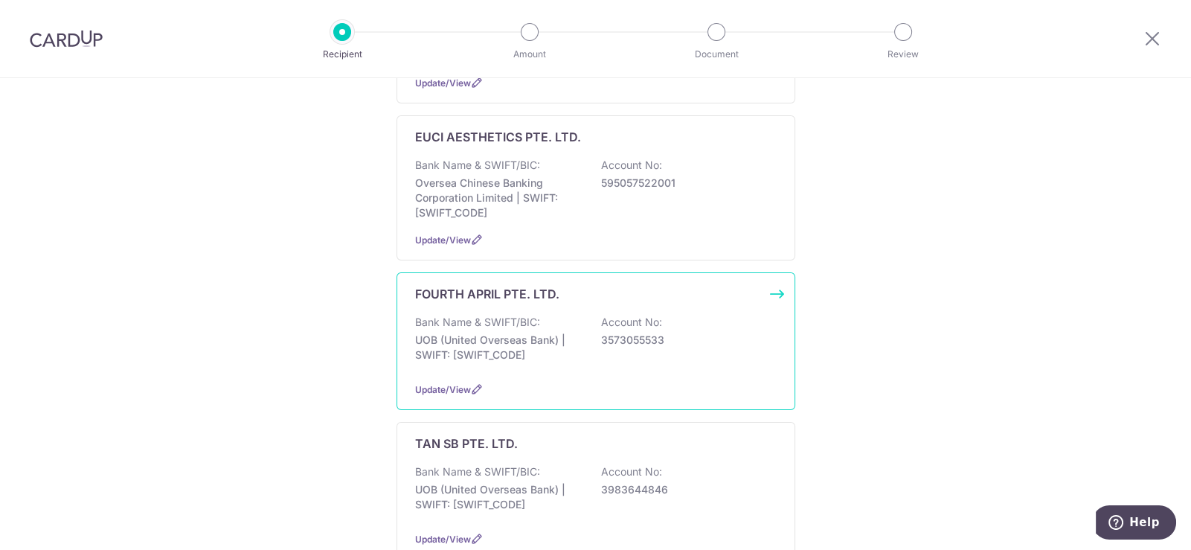
click at [506, 332] on p "UOB (United Overseas Bank) | SWIFT: UOVBSGSGXXX" at bounding box center [498, 347] width 167 height 30
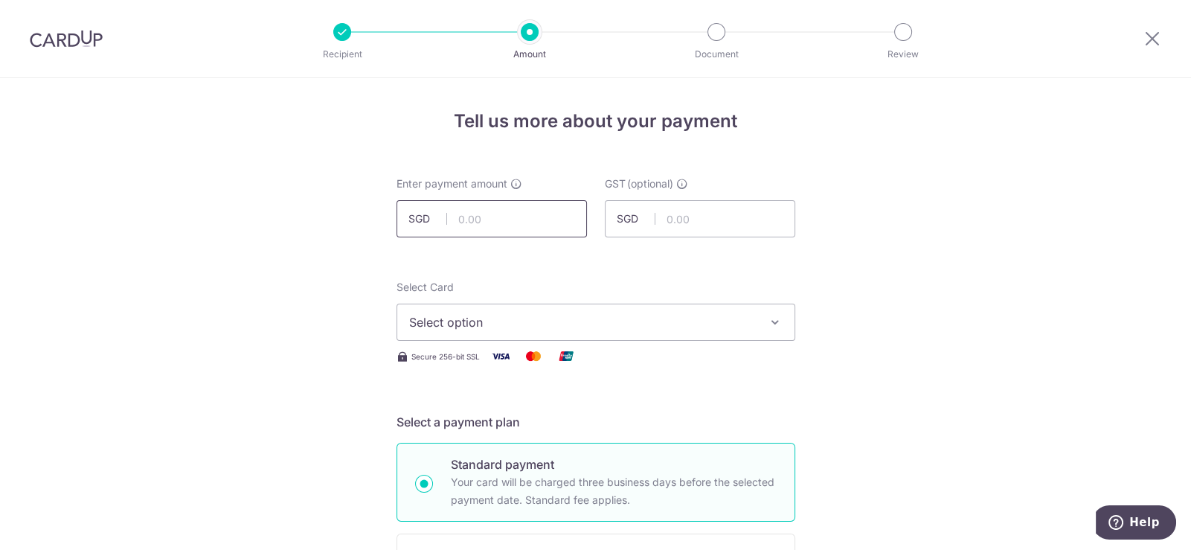
click at [465, 218] on input "text" at bounding box center [491, 218] width 190 height 37
type input "8,175.00"
drag, startPoint x: 551, startPoint y: 324, endPoint x: 547, endPoint y: 330, distance: 8.0
click at [550, 324] on span "Select option" at bounding box center [582, 322] width 347 height 18
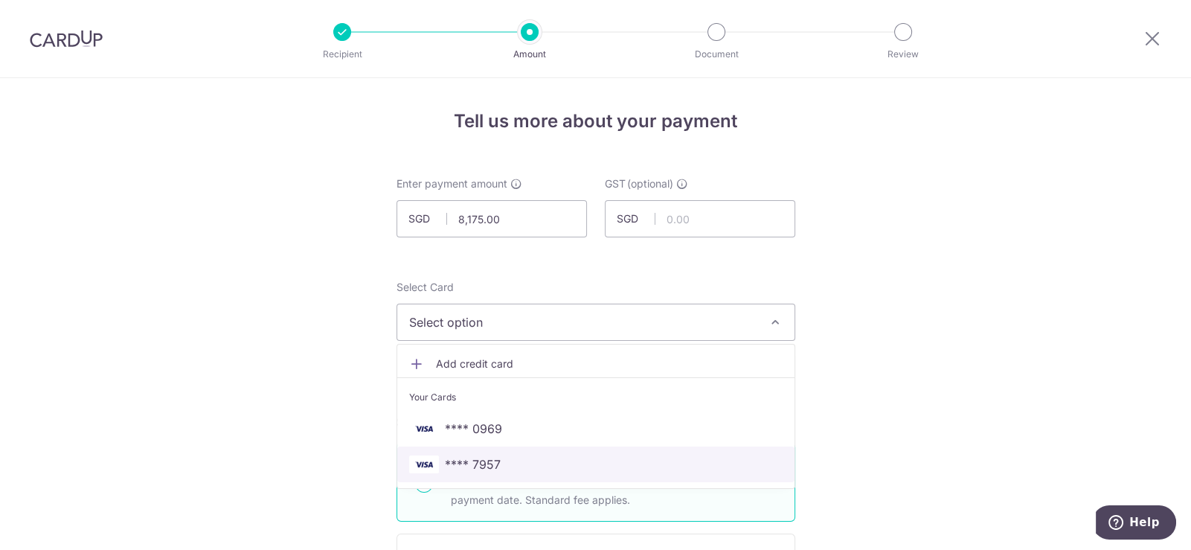
drag, startPoint x: 489, startPoint y: 468, endPoint x: 828, endPoint y: 383, distance: 349.6
click at [489, 469] on span "**** 7957" at bounding box center [473, 464] width 56 height 18
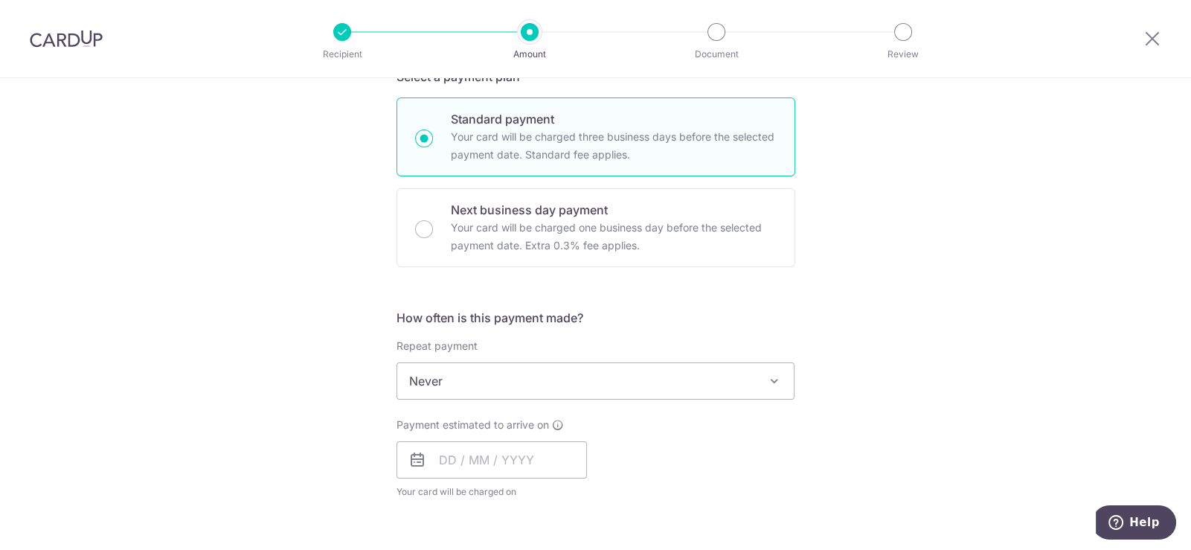
scroll to position [371, 0]
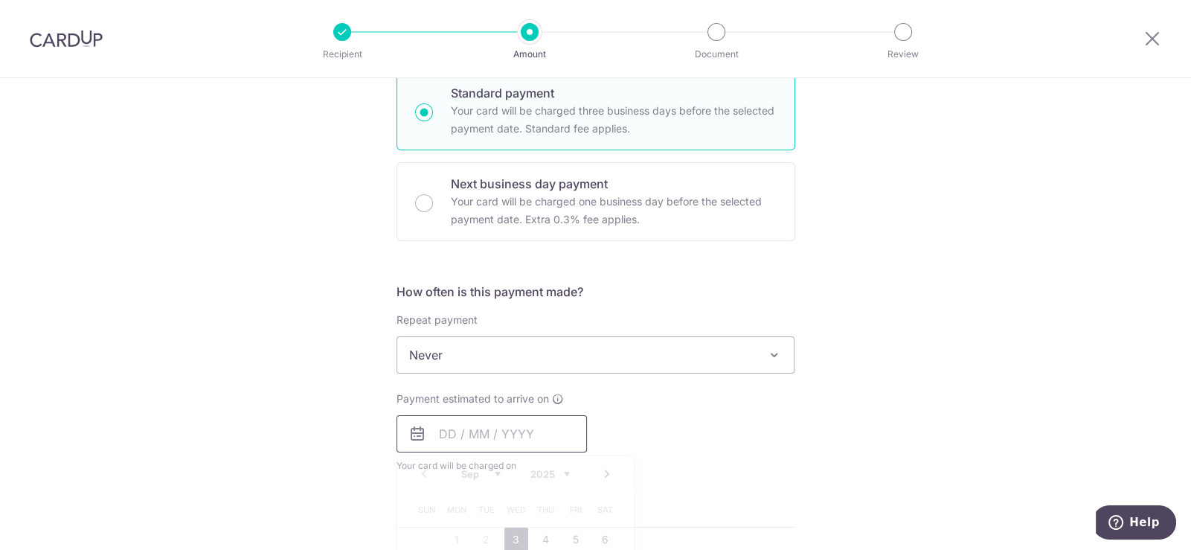
click at [500, 438] on input "text" at bounding box center [491, 433] width 190 height 37
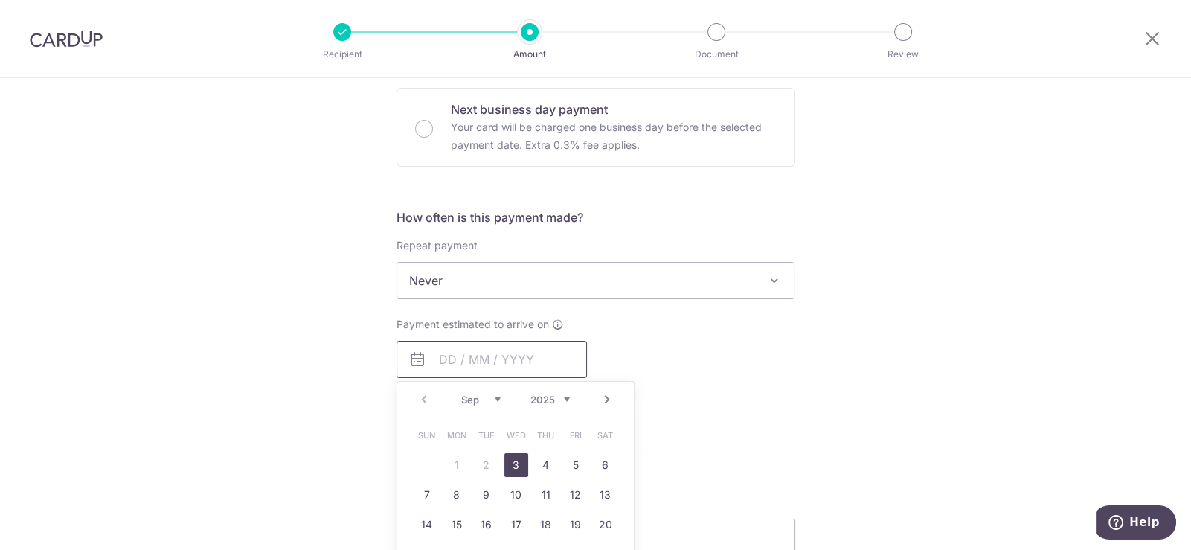
scroll to position [446, 0]
click at [564, 466] on link "5" at bounding box center [576, 464] width 24 height 24
type input "05/09/2025"
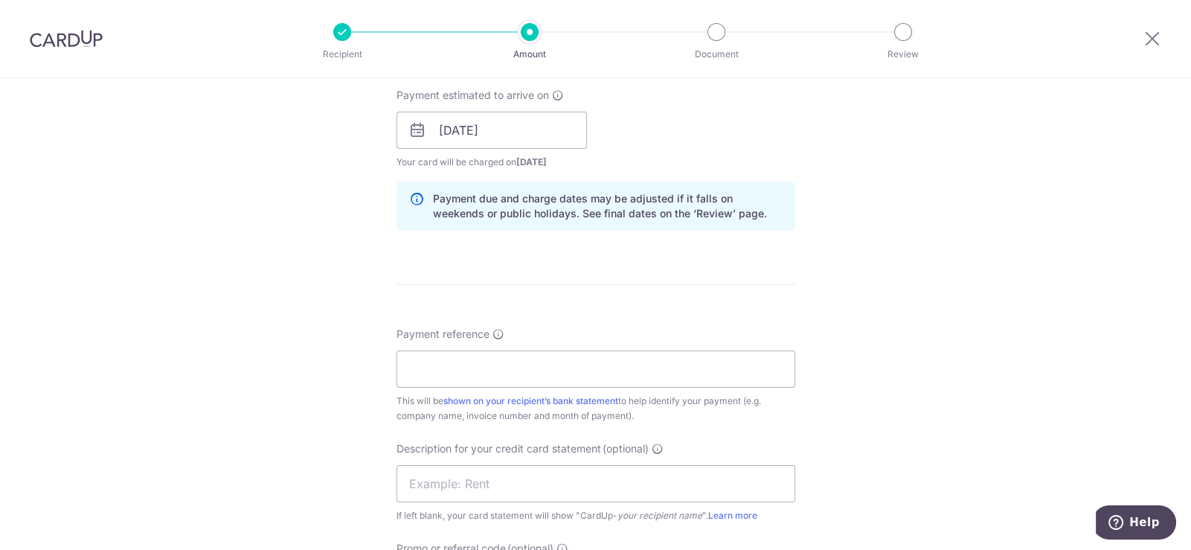
scroll to position [743, 0]
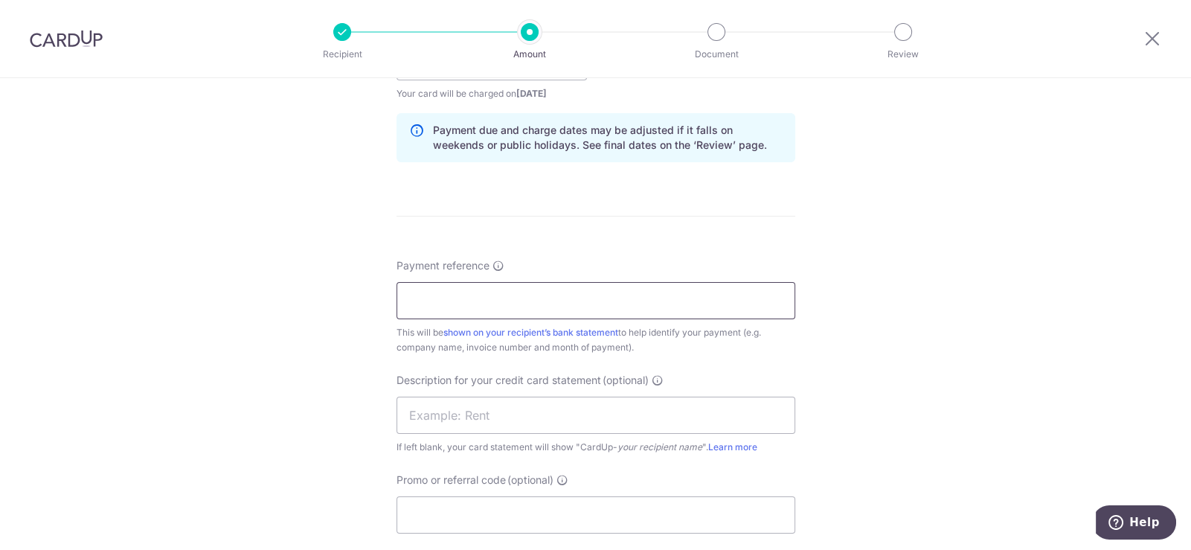
click at [492, 296] on input "Payment reference" at bounding box center [595, 300] width 399 height 37
paste input "fourth F25015"
type input "fourth F25015"
click at [445, 421] on input "text" at bounding box center [595, 414] width 399 height 37
paste input "fourth F250"
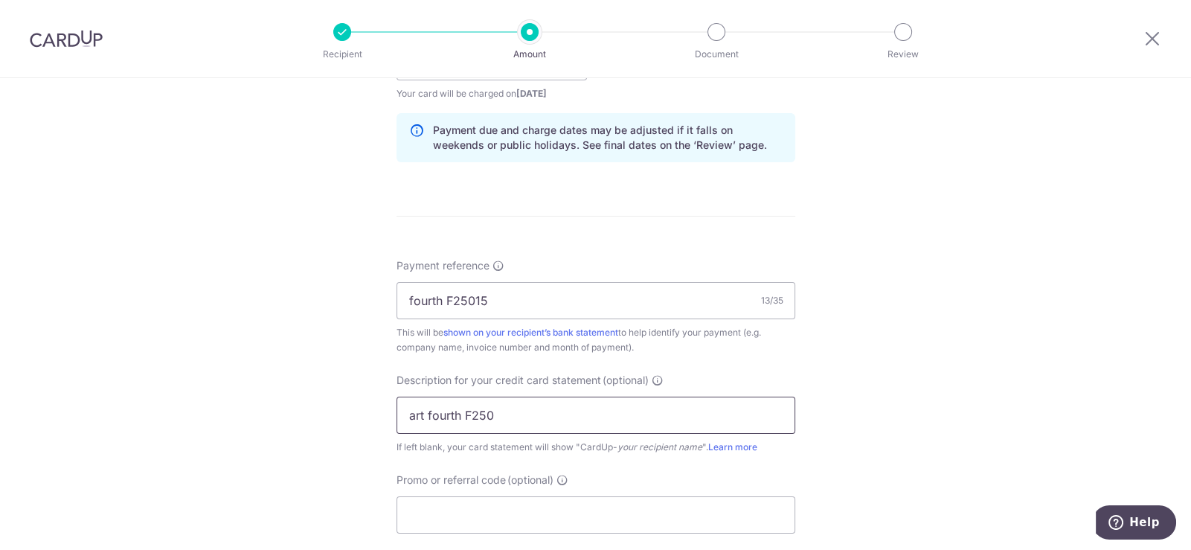
drag, startPoint x: 456, startPoint y: 412, endPoint x: 424, endPoint y: 412, distance: 32.0
click at [424, 412] on input "art fourth F250" at bounding box center [595, 414] width 399 height 37
click at [483, 413] on input "art FA F250" at bounding box center [595, 414] width 399 height 37
type input "art FA F25015"
click at [466, 506] on input "Promo or referral code (optional)" at bounding box center [595, 514] width 399 height 37
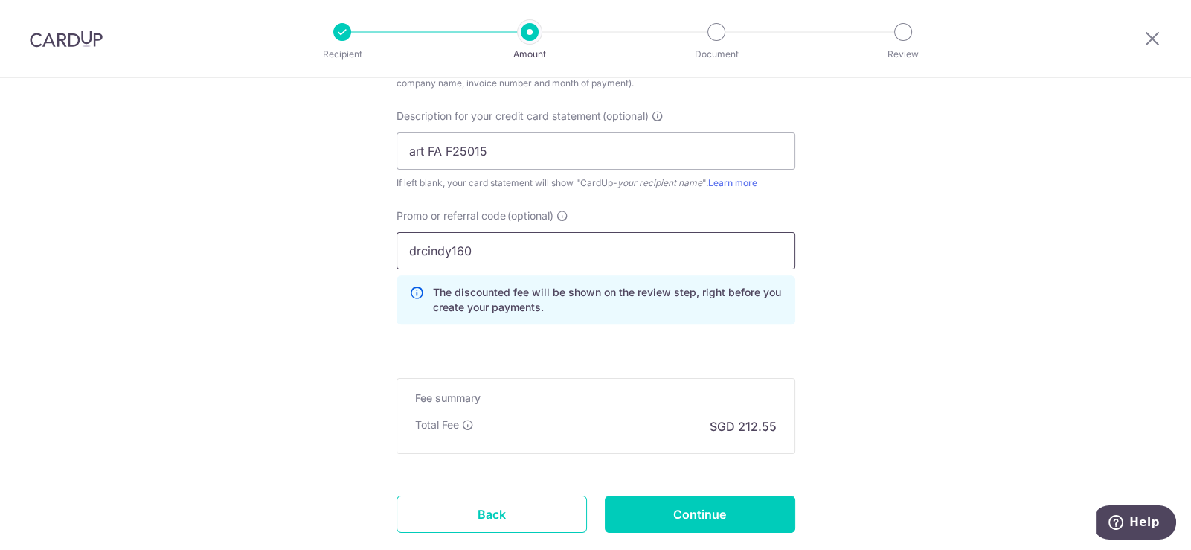
scroll to position [1041, 0]
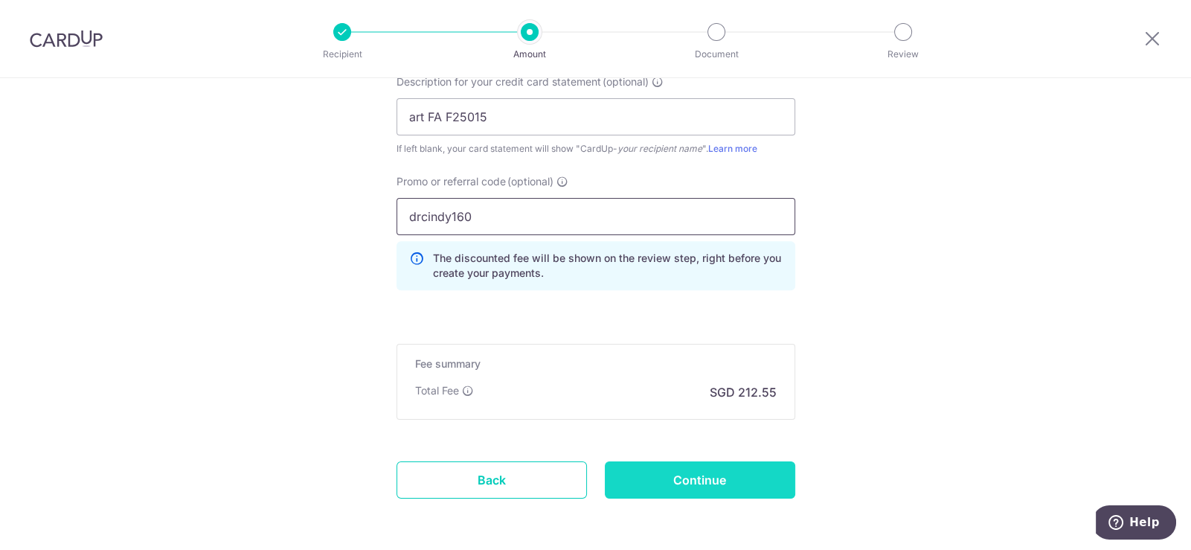
type input "drcindy160"
click at [728, 482] on input "Continue" at bounding box center [700, 479] width 190 height 37
type input "Create Schedule"
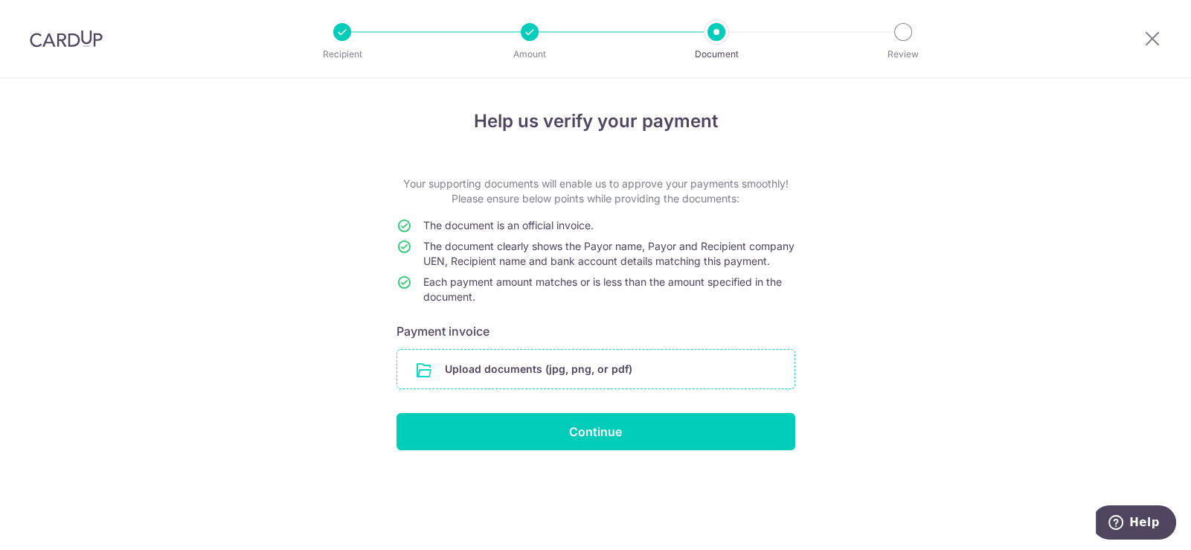
click at [570, 383] on input "file" at bounding box center [595, 369] width 397 height 39
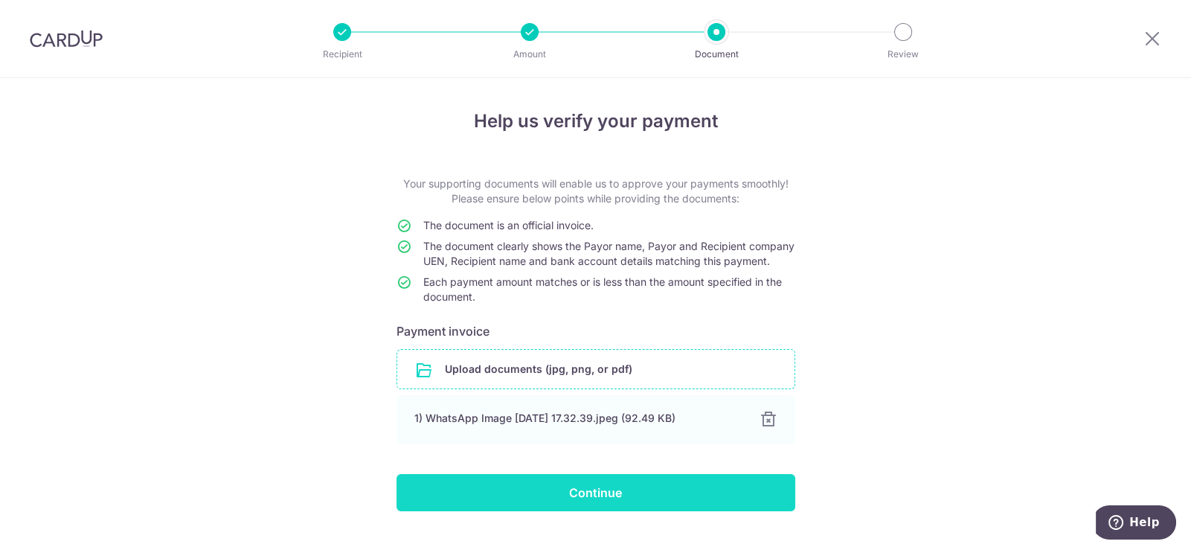
click at [621, 492] on input "Continue" at bounding box center [595, 492] width 399 height 37
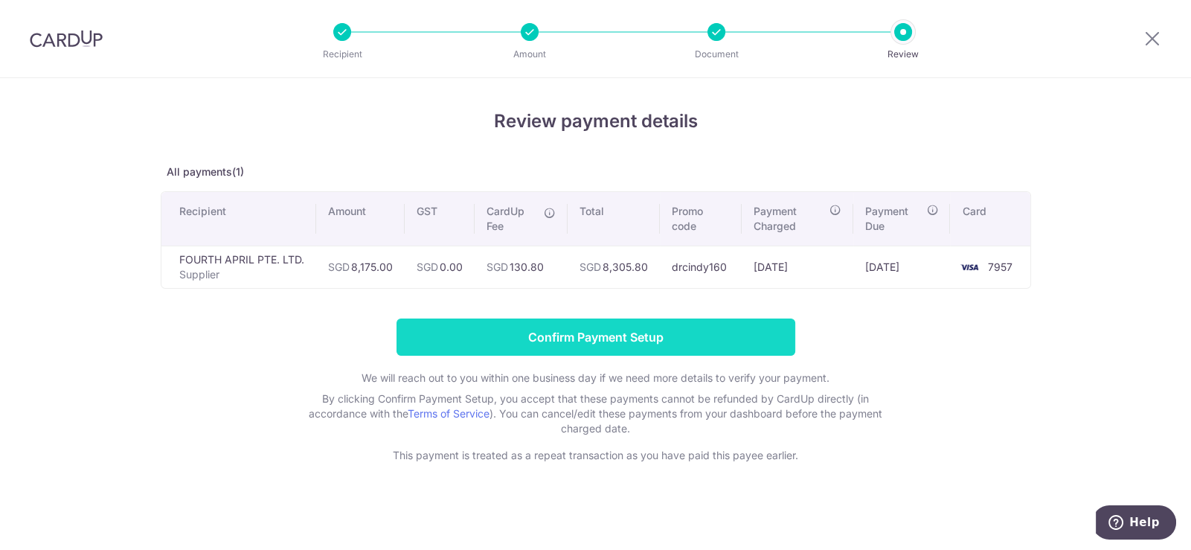
click at [634, 332] on input "Confirm Payment Setup" at bounding box center [595, 336] width 399 height 37
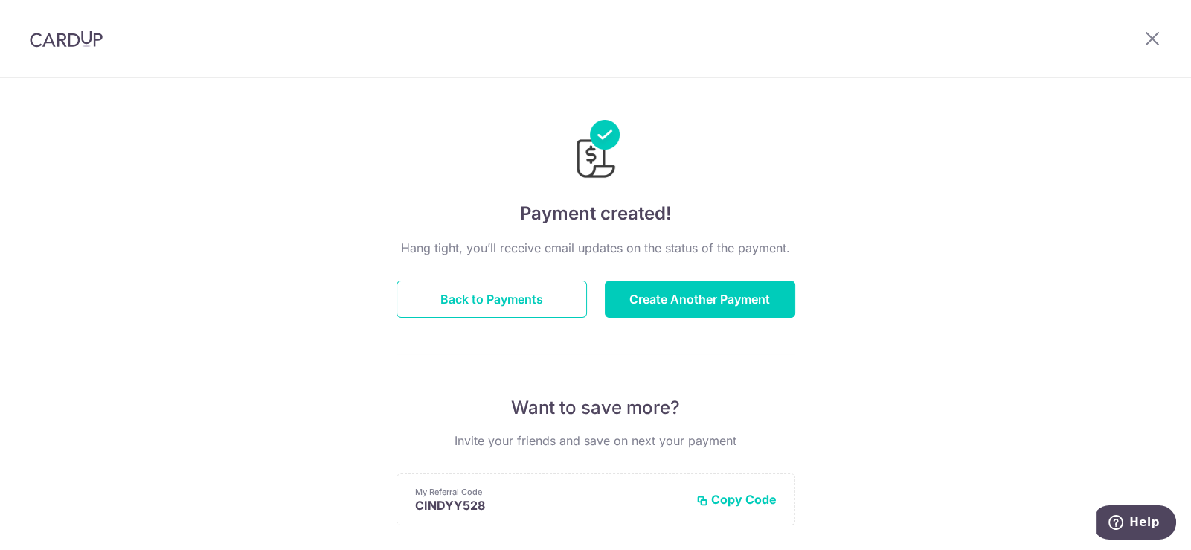
click at [1140, 33] on div at bounding box center [1151, 38] width 77 height 77
click at [1153, 33] on icon at bounding box center [1152, 38] width 18 height 19
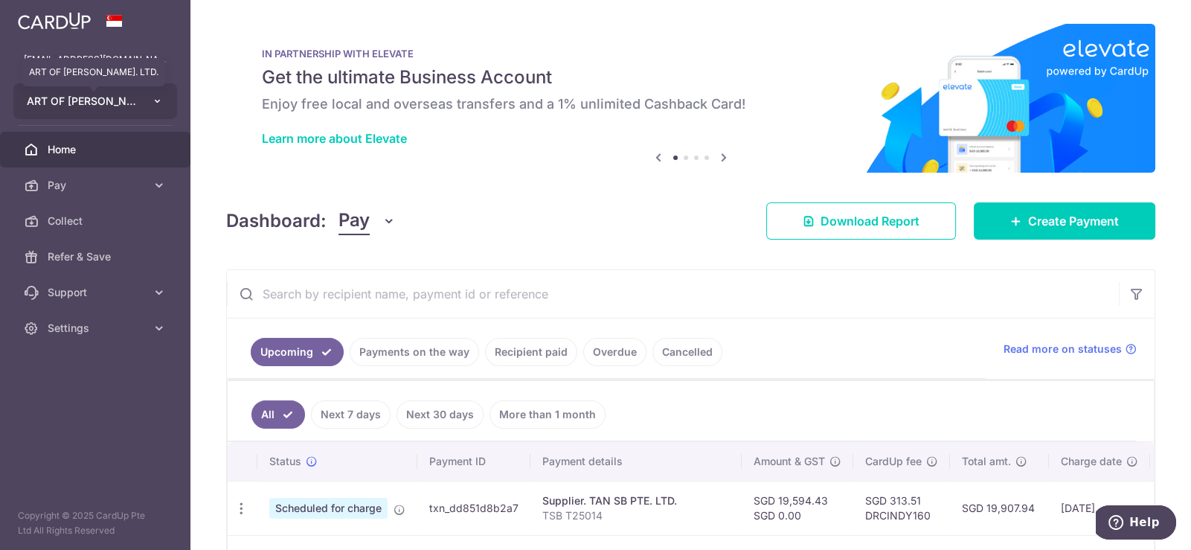
click at [103, 101] on span "ART OF CINDY PTE. LTD." at bounding box center [82, 101] width 110 height 15
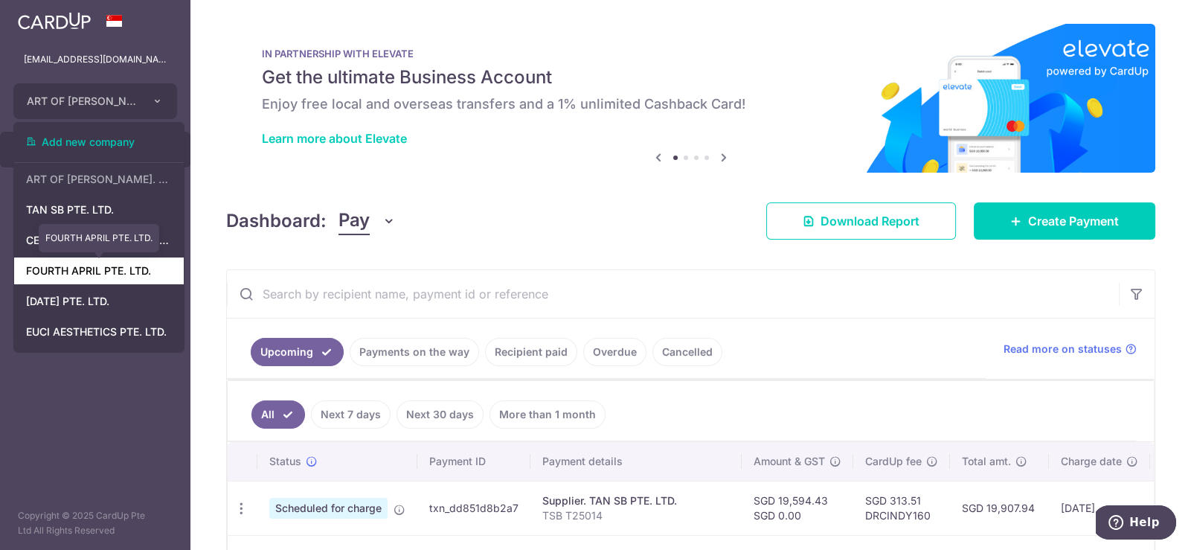
click at [109, 274] on link "FOURTH APRIL PTE. LTD." at bounding box center [99, 270] width 170 height 27
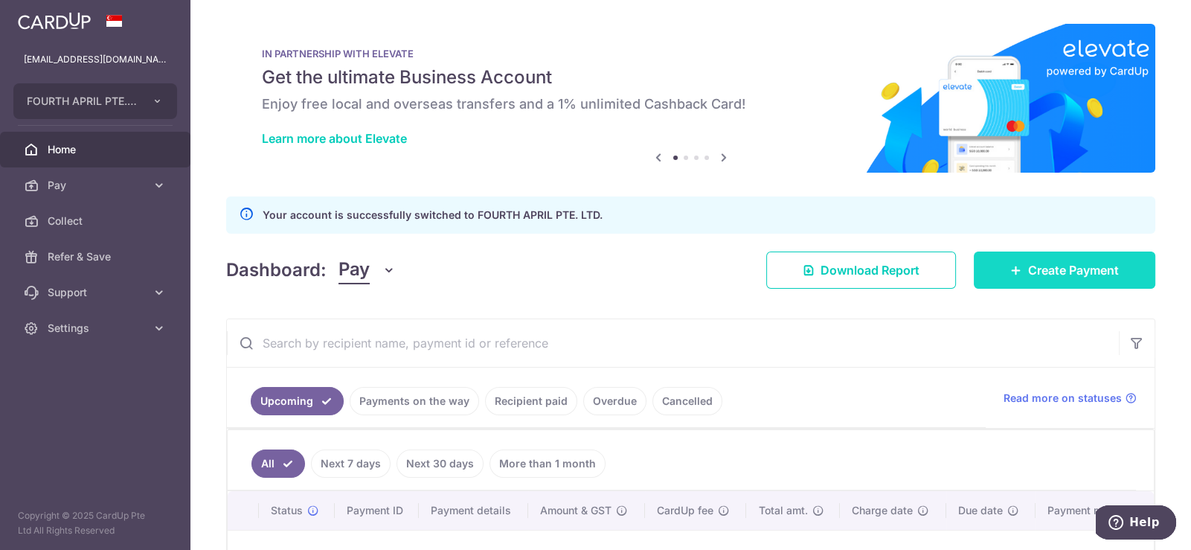
click at [1080, 272] on span "Create Payment" at bounding box center [1073, 270] width 91 height 18
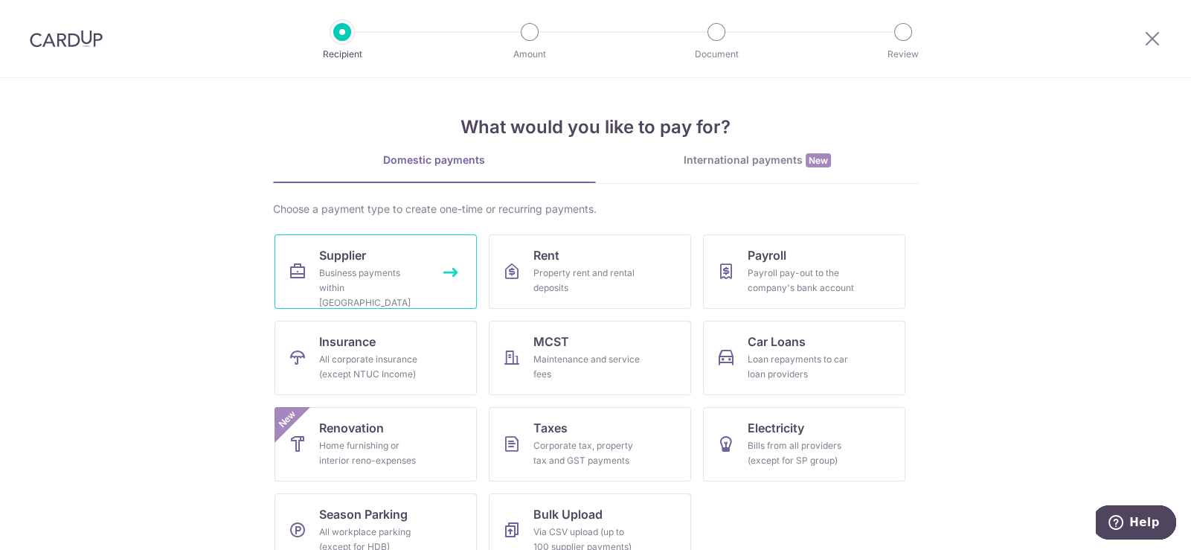
click at [354, 282] on div "Business payments within Singapore" at bounding box center [372, 287] width 107 height 45
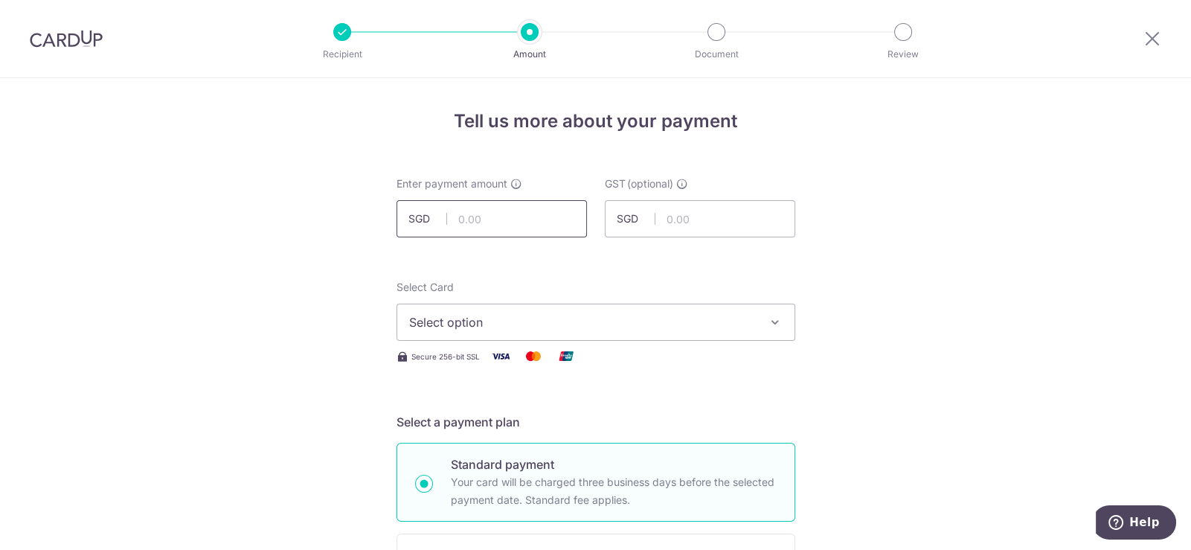
click at [481, 225] on input "text" at bounding box center [491, 218] width 190 height 37
type input "5,718.77"
click at [633, 325] on span "Select option" at bounding box center [582, 322] width 347 height 18
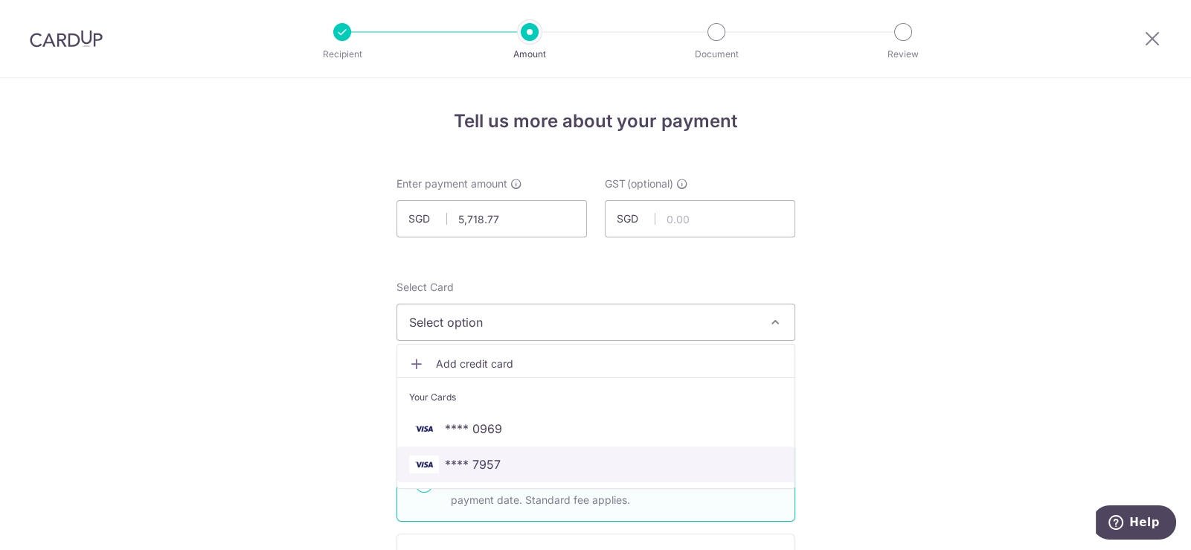
click at [530, 460] on span "**** 7957" at bounding box center [595, 464] width 373 height 18
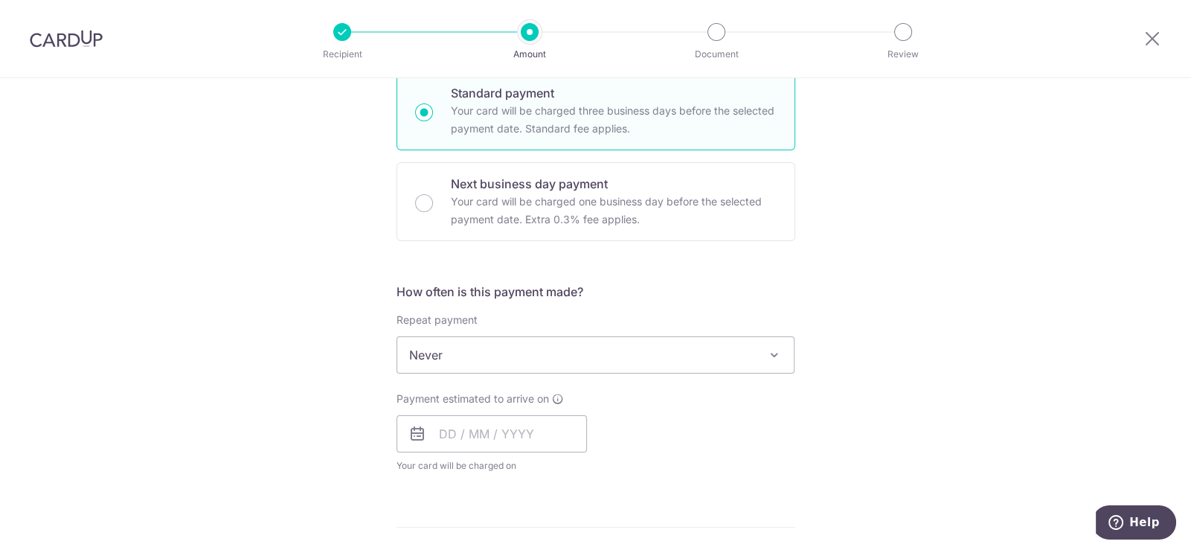
scroll to position [297, 0]
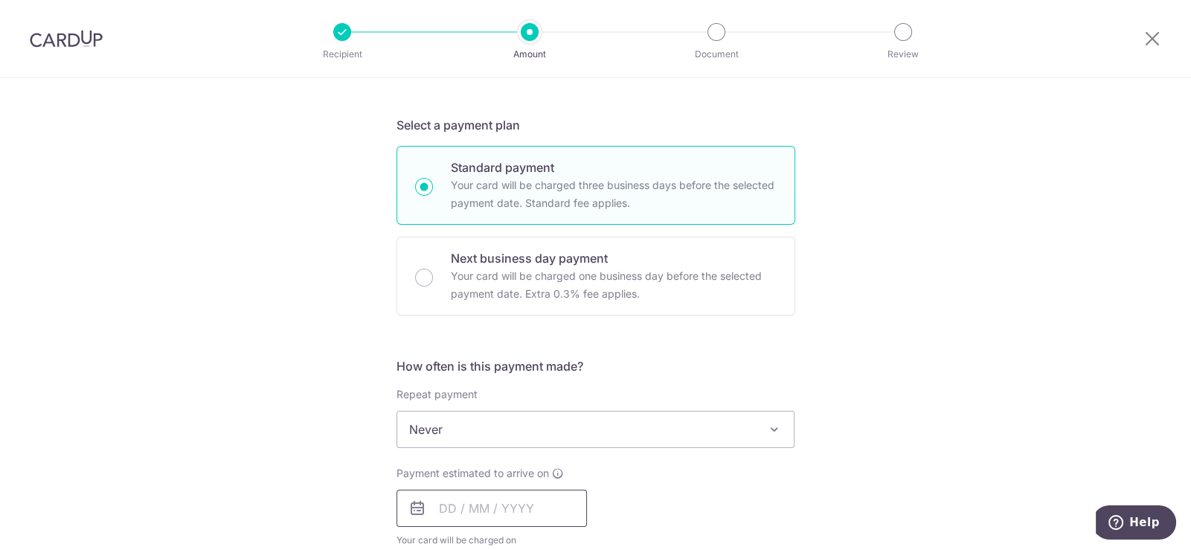
click at [498, 506] on input "text" at bounding box center [491, 507] width 190 height 37
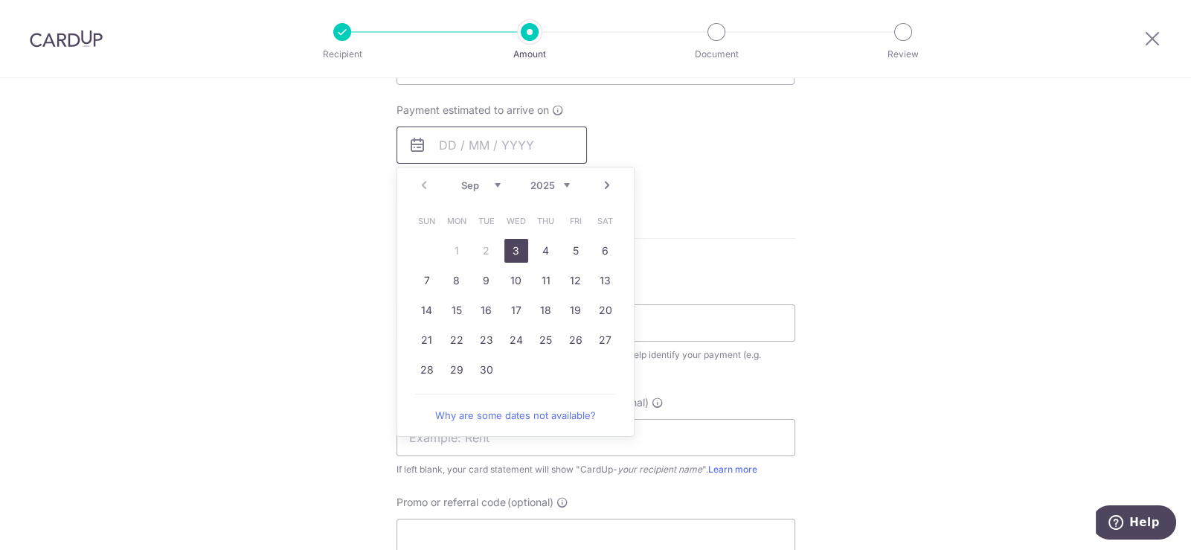
scroll to position [371, 0]
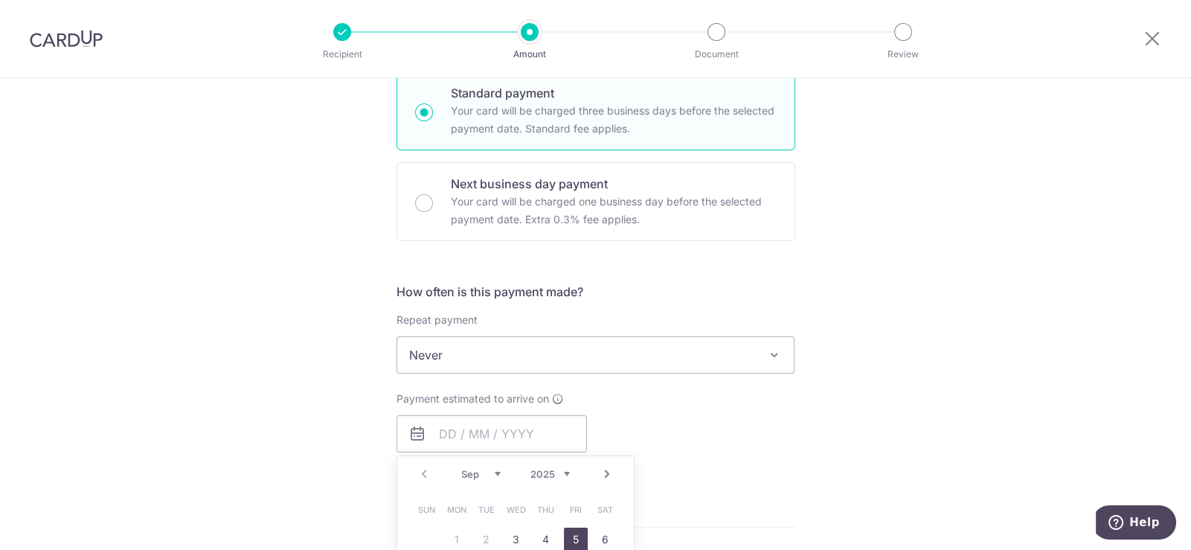
drag, startPoint x: 567, startPoint y: 535, endPoint x: 978, endPoint y: 303, distance: 471.2
click at [568, 535] on link "5" at bounding box center [576, 539] width 24 height 24
type input "05/09/2025"
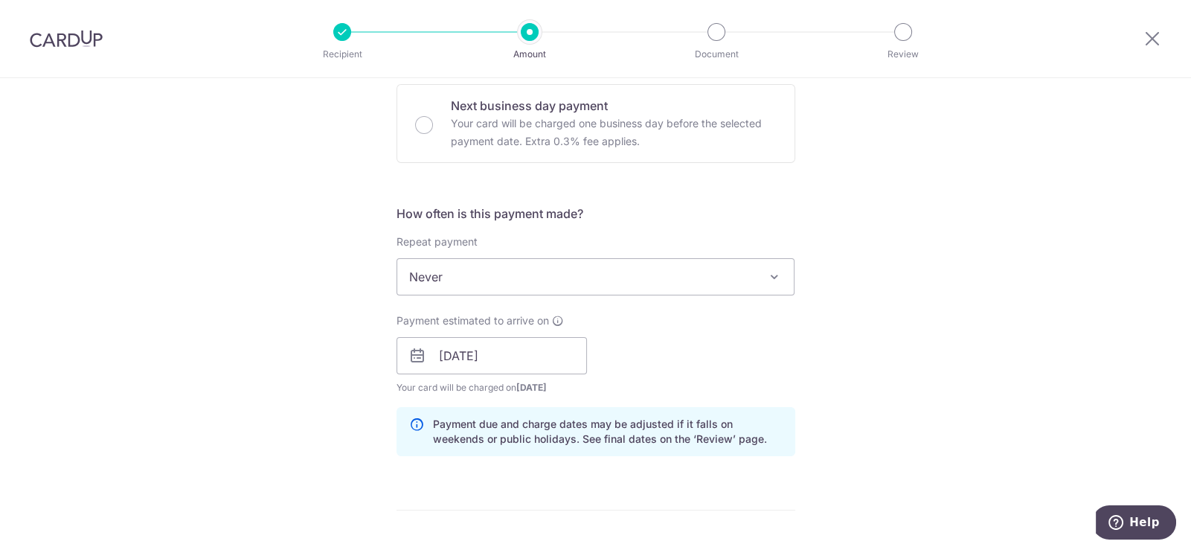
scroll to position [594, 0]
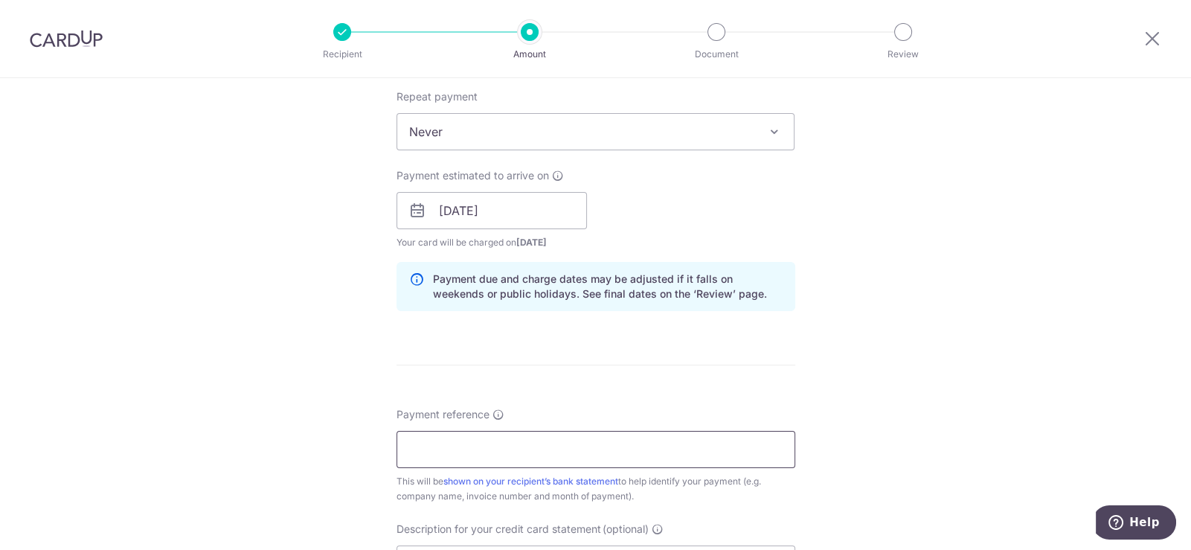
click at [596, 445] on input "Payment reference" at bounding box center [595, 449] width 399 height 37
paste input "ce C25016"
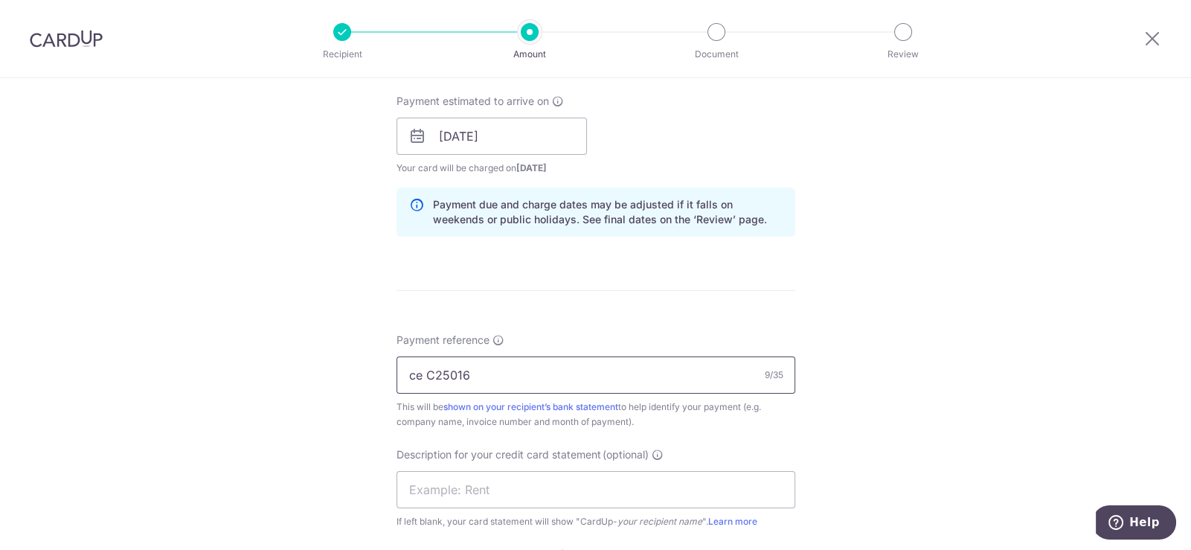
scroll to position [743, 0]
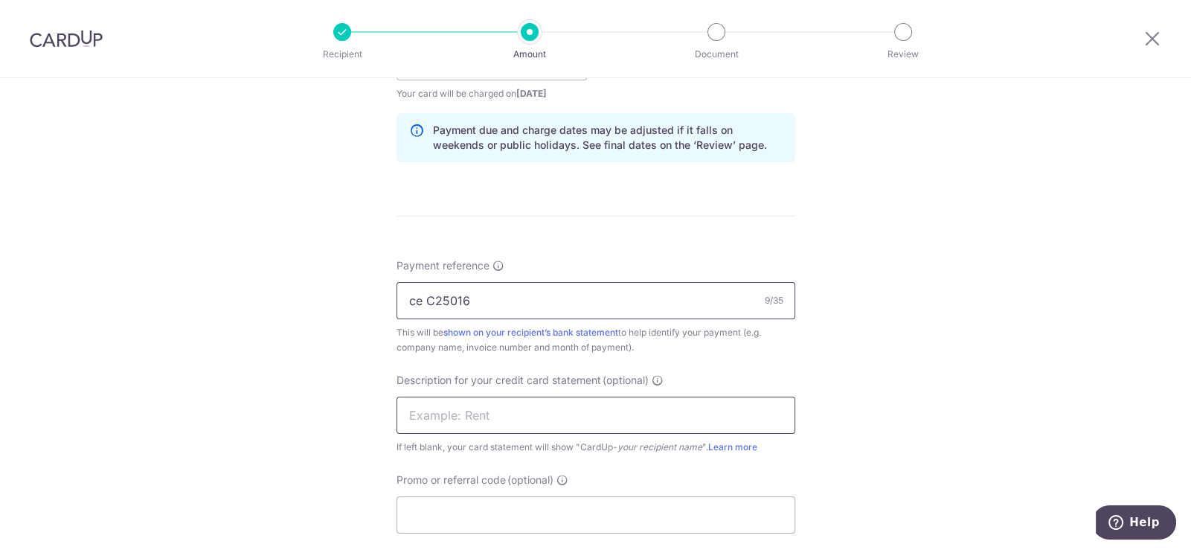
type input "ce C25016"
click at [510, 421] on input "text" at bounding box center [595, 414] width 399 height 37
paste input "ce C2501"
click at [459, 411] on input "fourth ce C2501" at bounding box center [595, 414] width 399 height 37
click at [505, 413] on input "fourth ceC2501" at bounding box center [595, 414] width 399 height 37
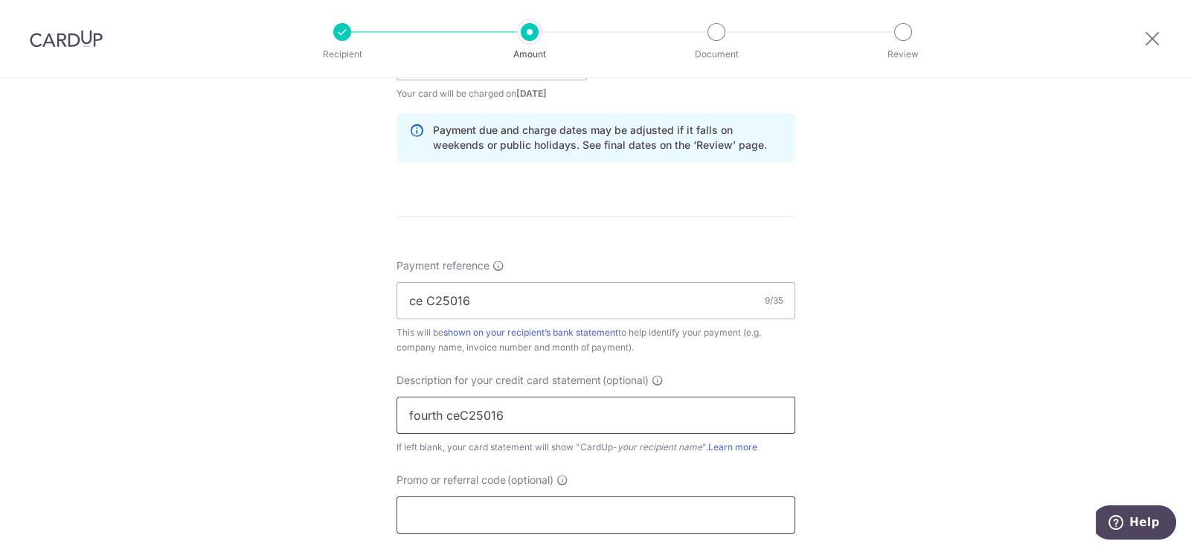
type input "fourth ceC25016"
click at [507, 509] on input "Promo or referral code (optional)" at bounding box center [595, 514] width 399 height 37
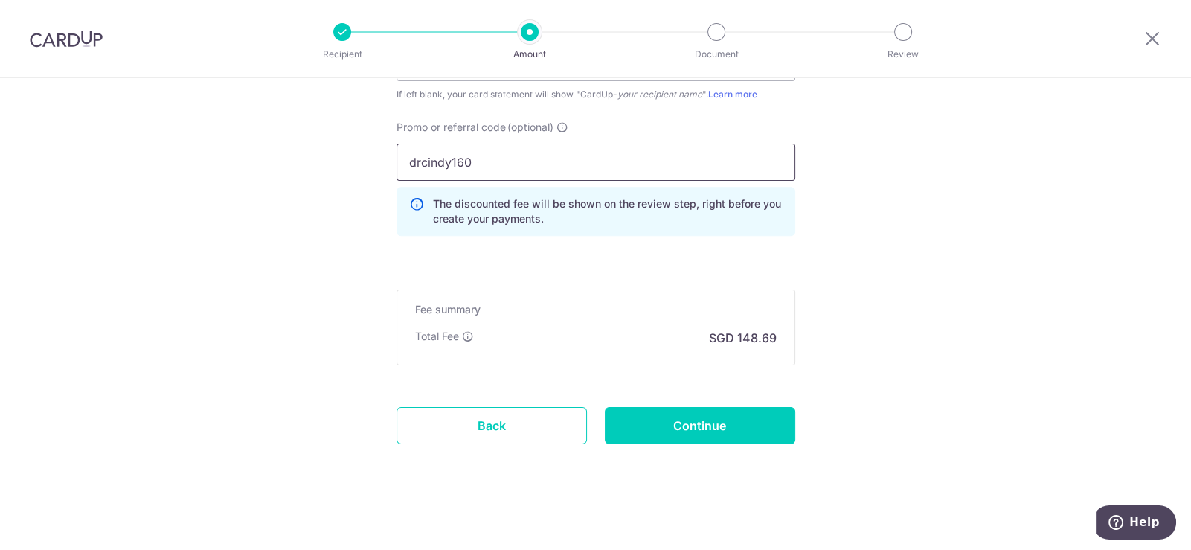
scroll to position [1098, 0]
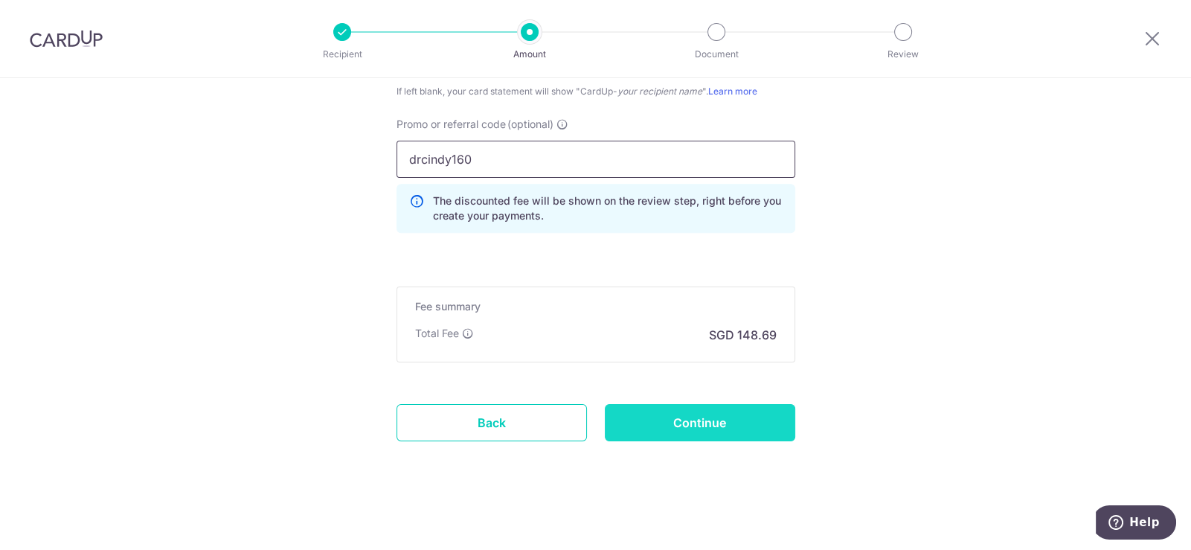
type input "drcindy160"
click at [713, 416] on input "Continue" at bounding box center [700, 422] width 190 height 37
type input "Create Schedule"
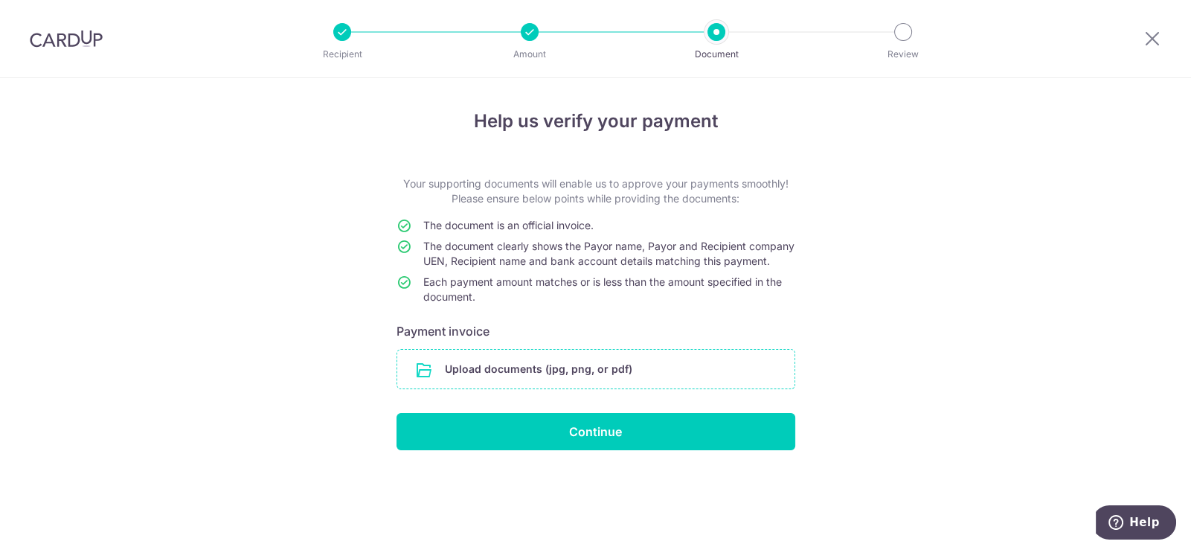
click at [521, 383] on input "file" at bounding box center [595, 369] width 397 height 39
click at [597, 382] on input "file" at bounding box center [595, 369] width 397 height 39
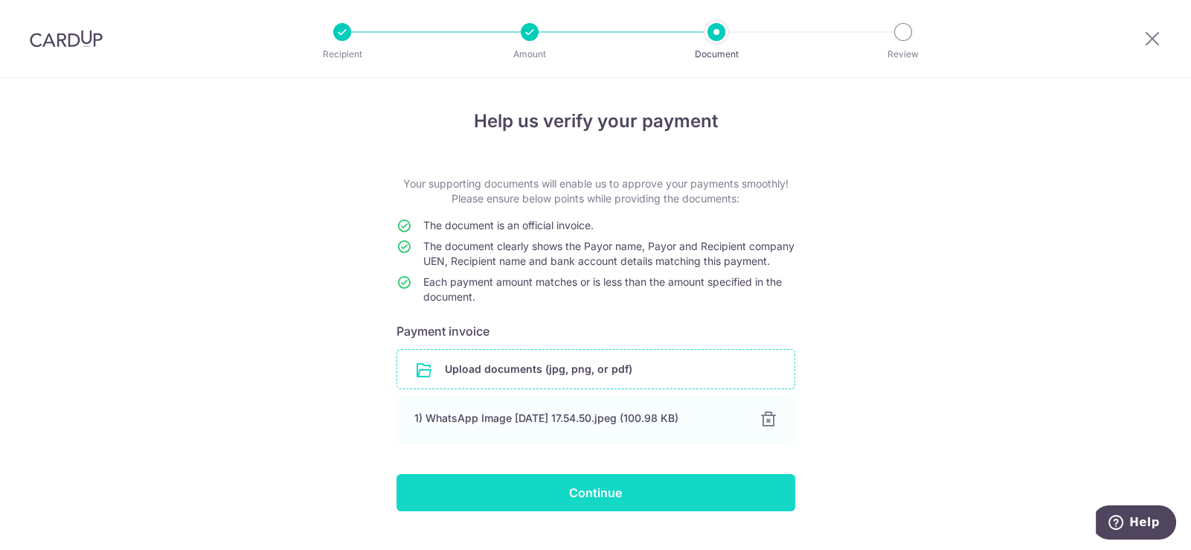
click at [606, 511] on input "Continue" at bounding box center [595, 492] width 399 height 37
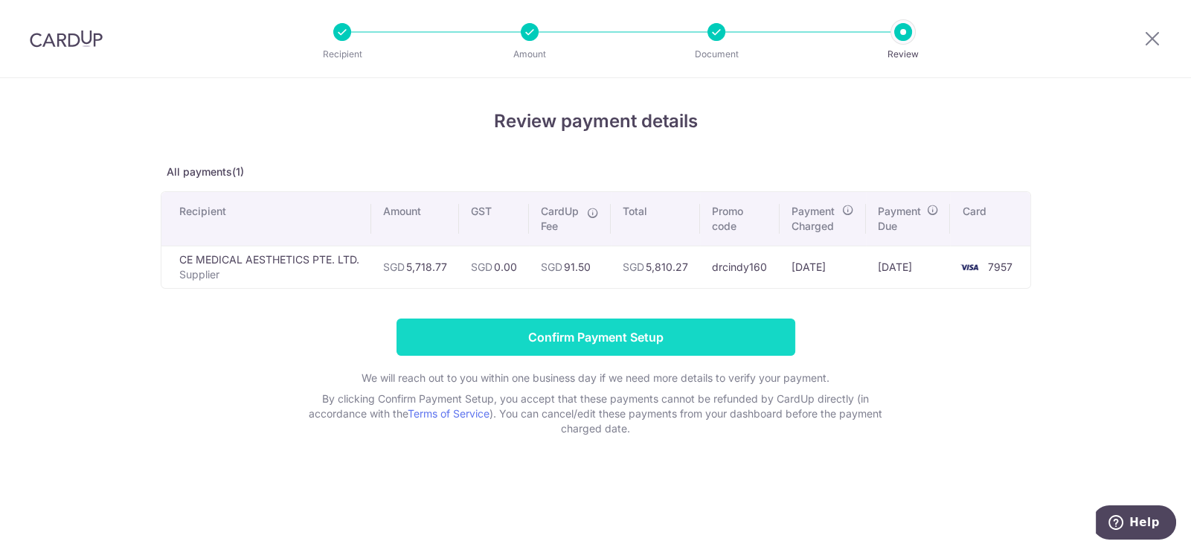
click at [672, 339] on input "Confirm Payment Setup" at bounding box center [595, 336] width 399 height 37
